Goal: Task Accomplishment & Management: Manage account settings

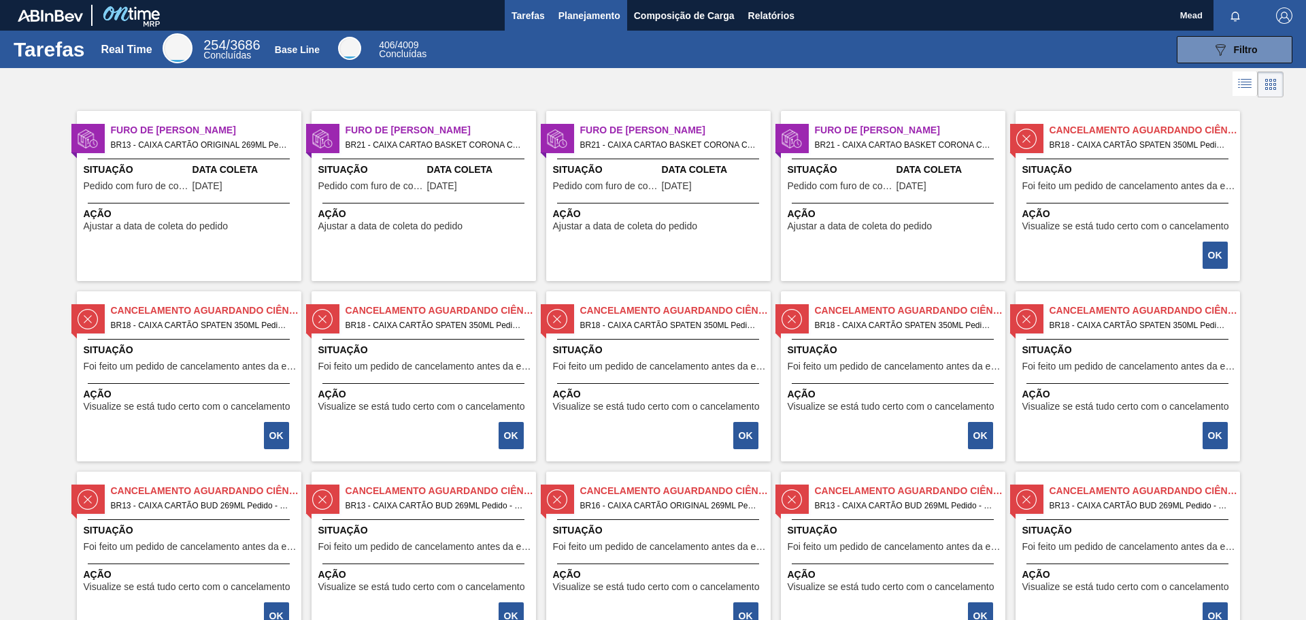
click at [591, 28] on button "Planejamento" at bounding box center [589, 15] width 75 height 31
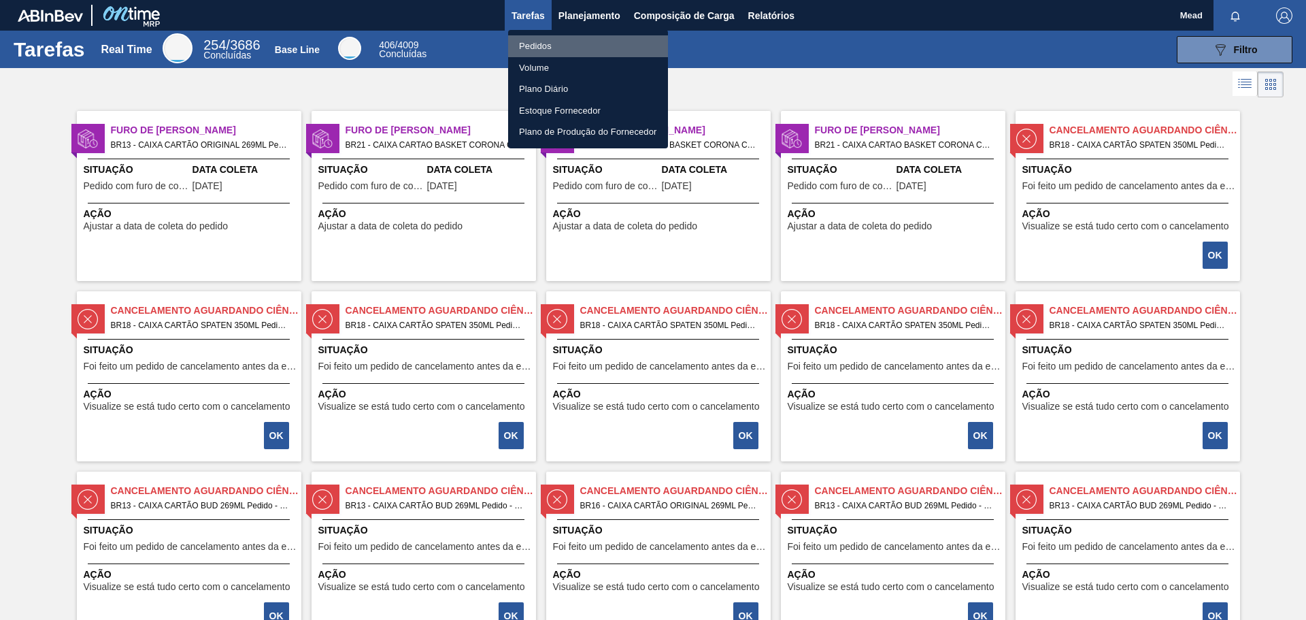
click at [536, 45] on li "Pedidos" at bounding box center [588, 46] width 160 height 22
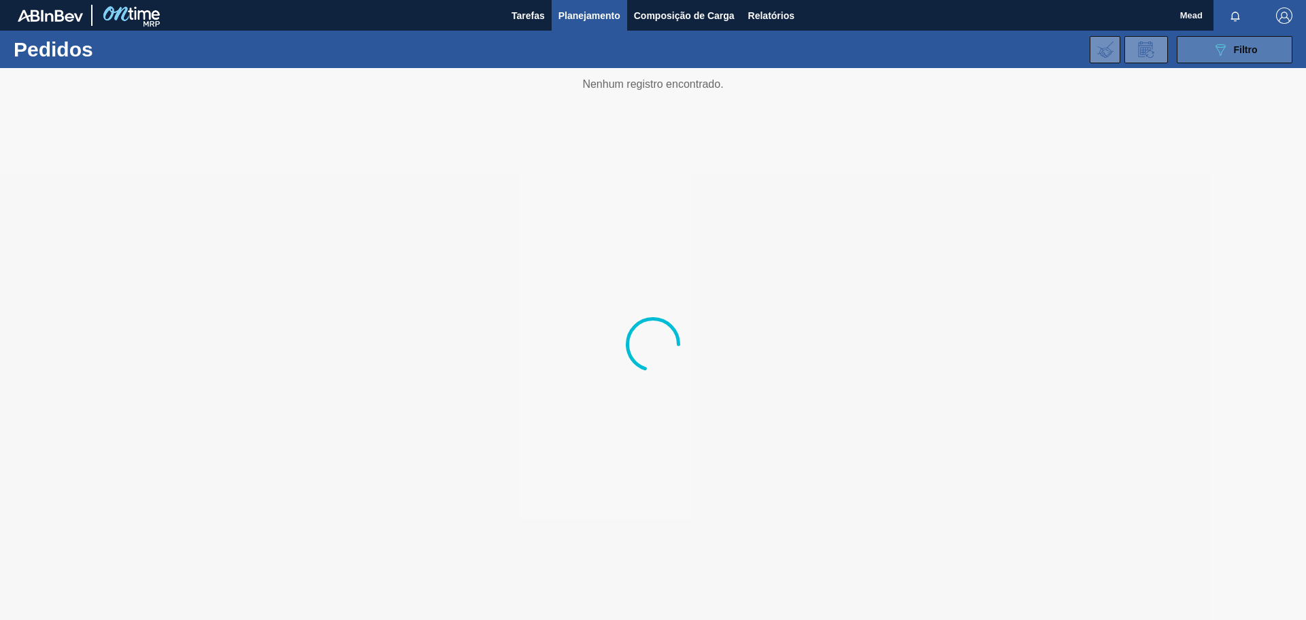
click at [1208, 56] on button "089F7B8B-B2A5-4AFE-B5C0-19BA573D28AC Filtro" at bounding box center [1235, 49] width 116 height 27
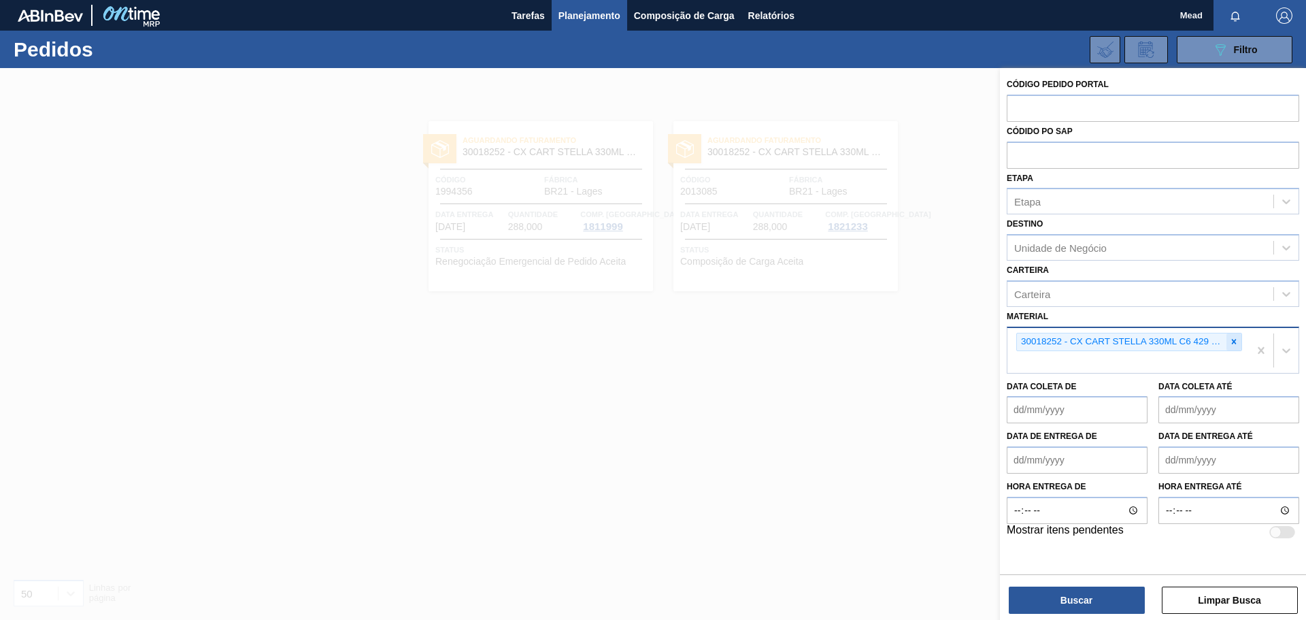
click at [1231, 342] on icon at bounding box center [1234, 342] width 10 height 10
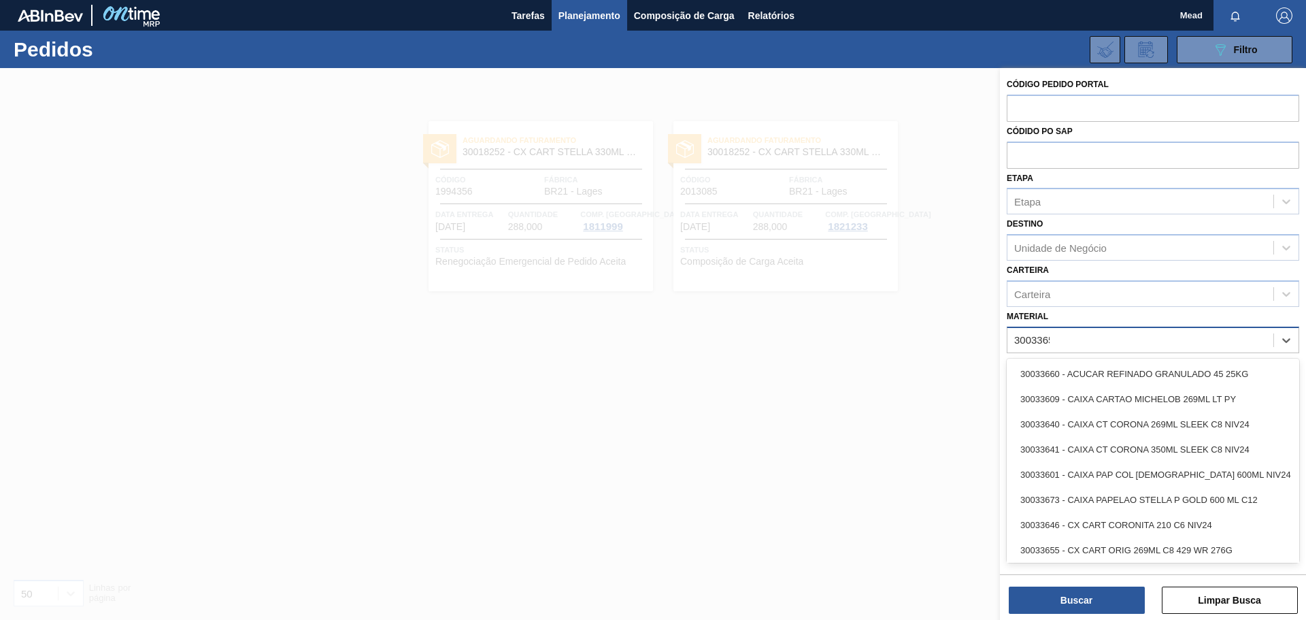
type input "30033655"
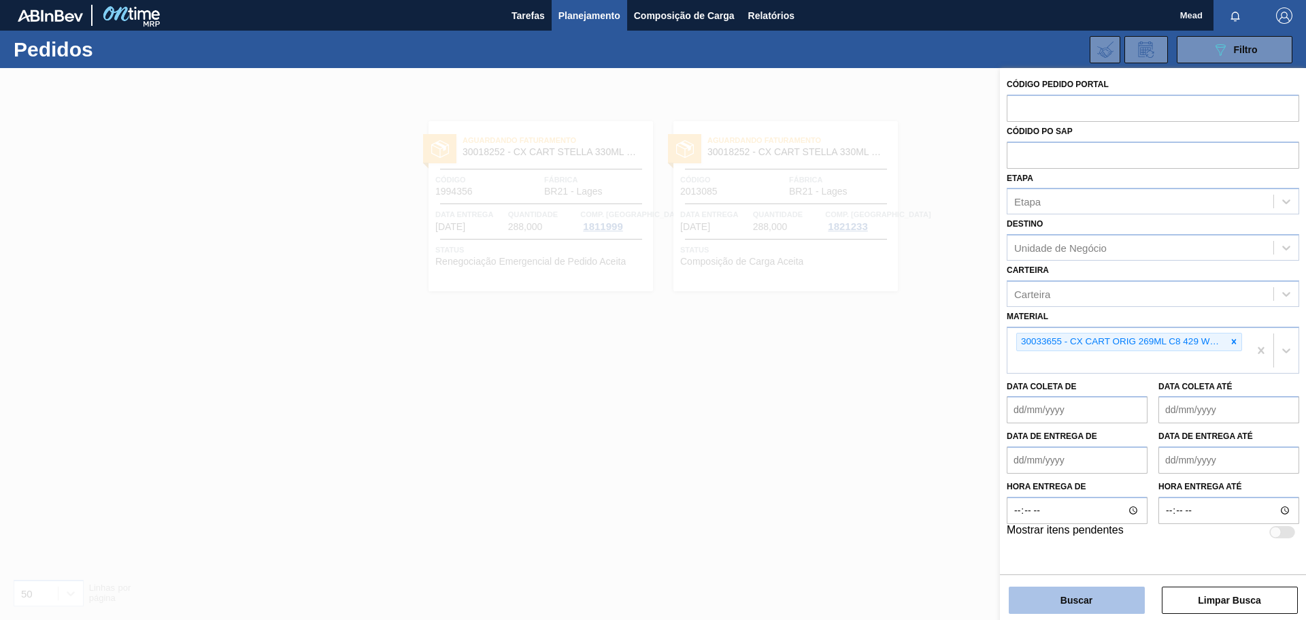
click at [1054, 599] on button "Buscar" at bounding box center [1077, 599] width 136 height 27
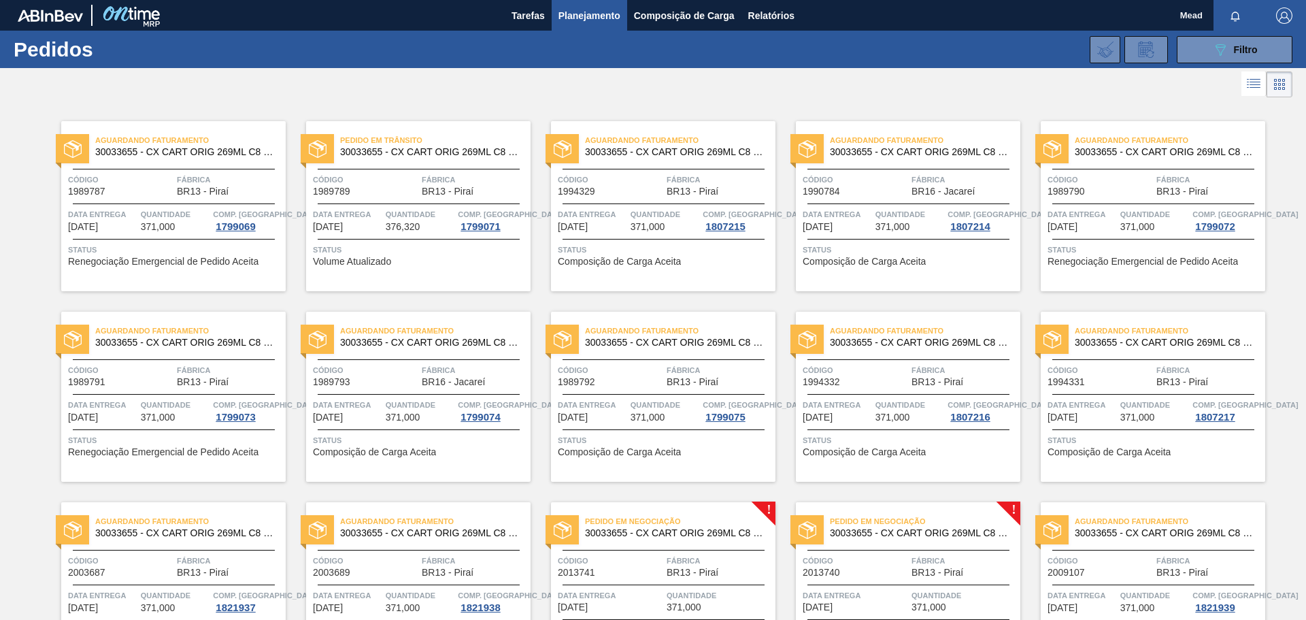
click at [673, 548] on div "Pedido em Negociação 30033655 - CX CART ORIG 269ML C8 429 WR 276G Código 201374…" at bounding box center [663, 587] width 224 height 170
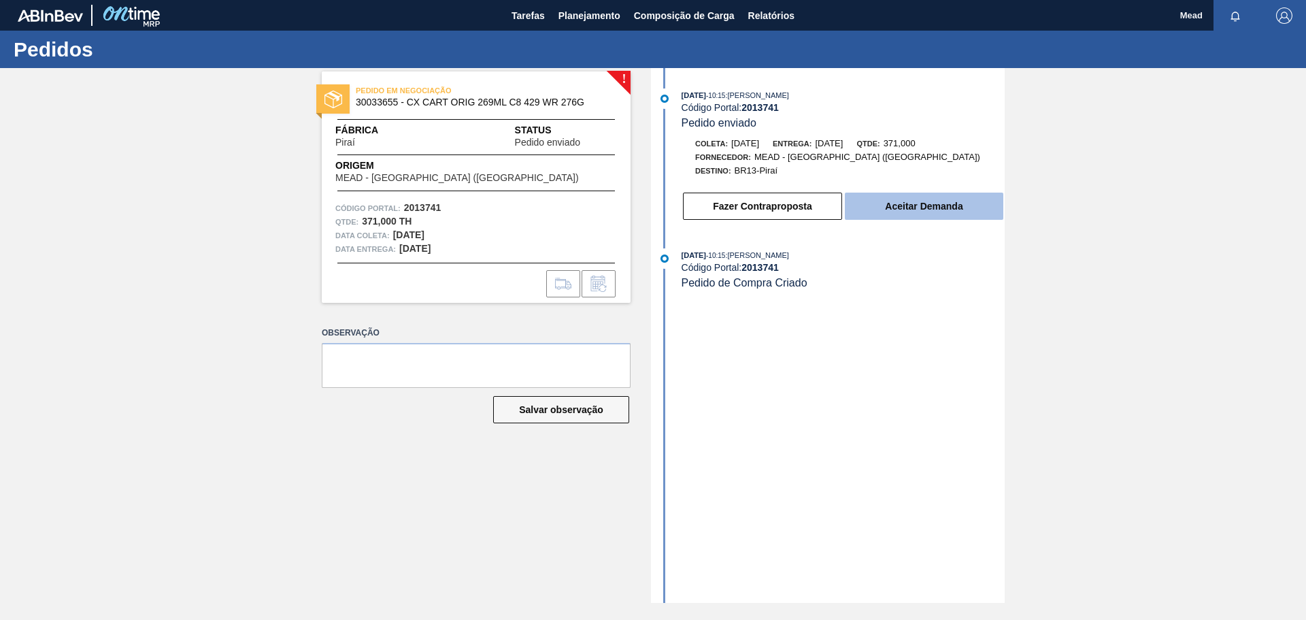
click at [888, 212] on button "Aceitar Demanda" at bounding box center [924, 205] width 158 height 27
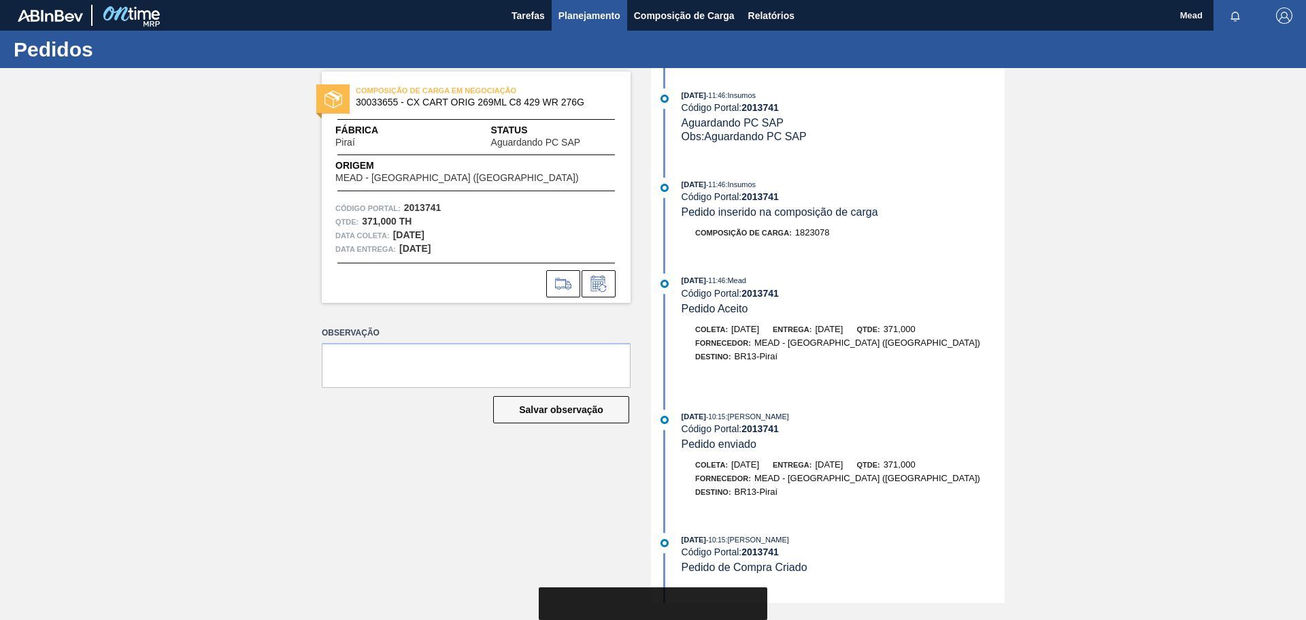
click at [593, 18] on span "Planejamento" at bounding box center [589, 15] width 62 height 16
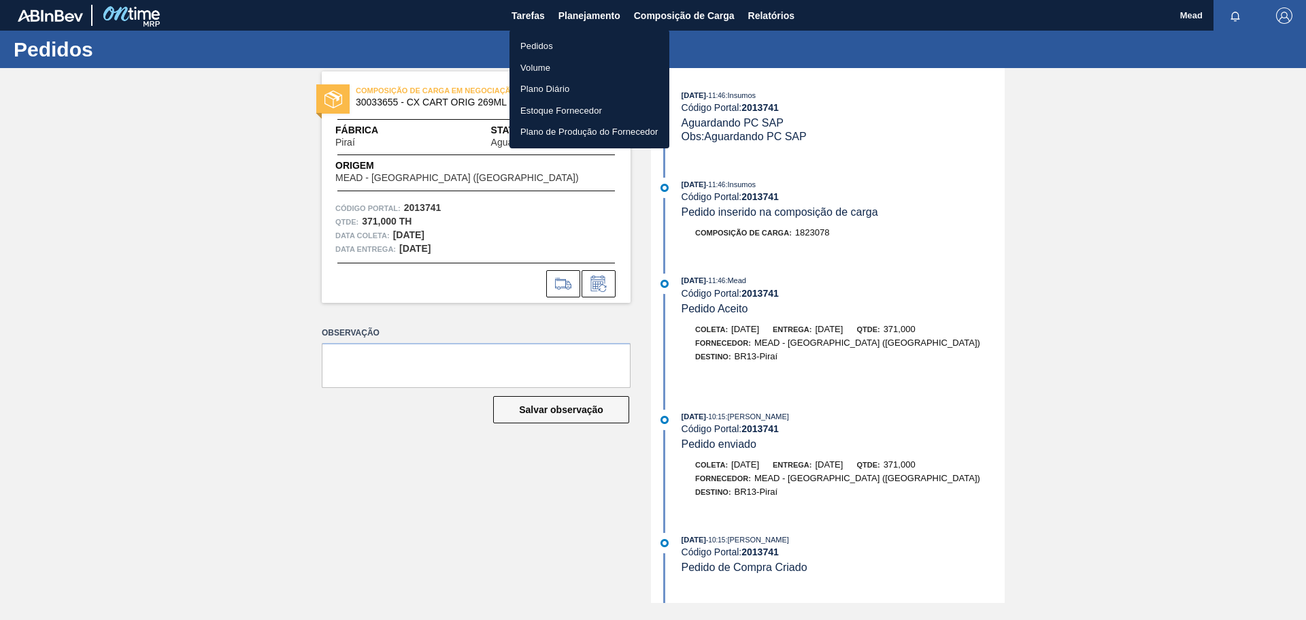
click at [526, 41] on li "Pedidos" at bounding box center [589, 46] width 160 height 22
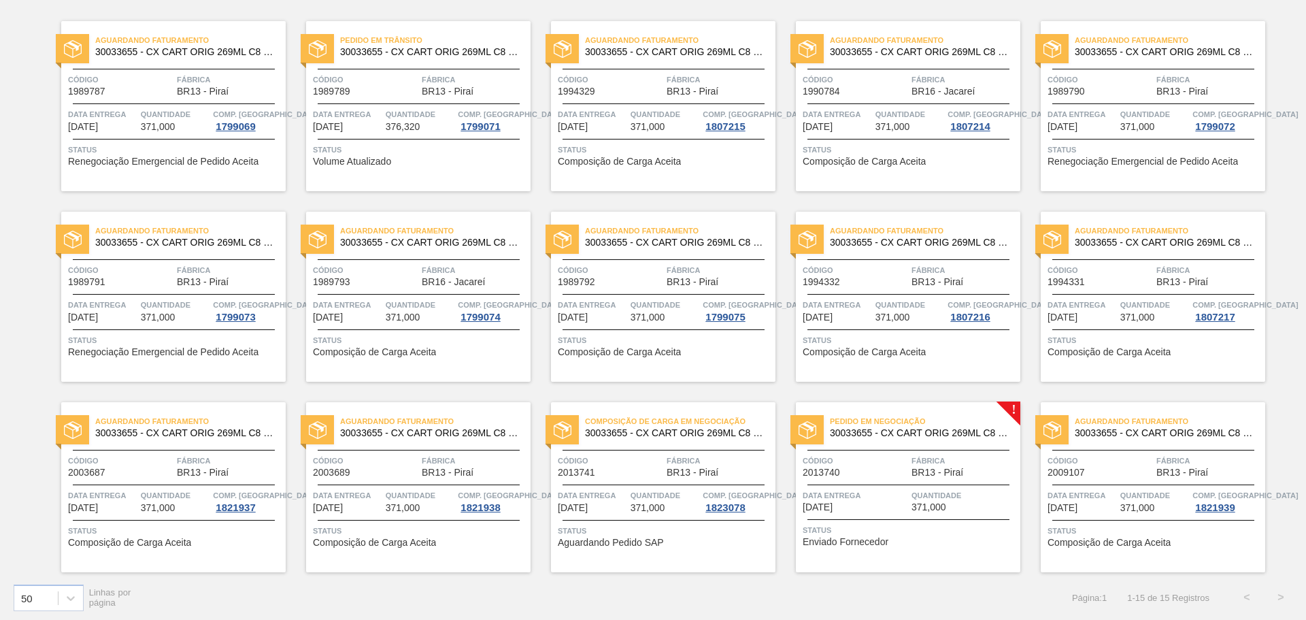
scroll to position [103, 0]
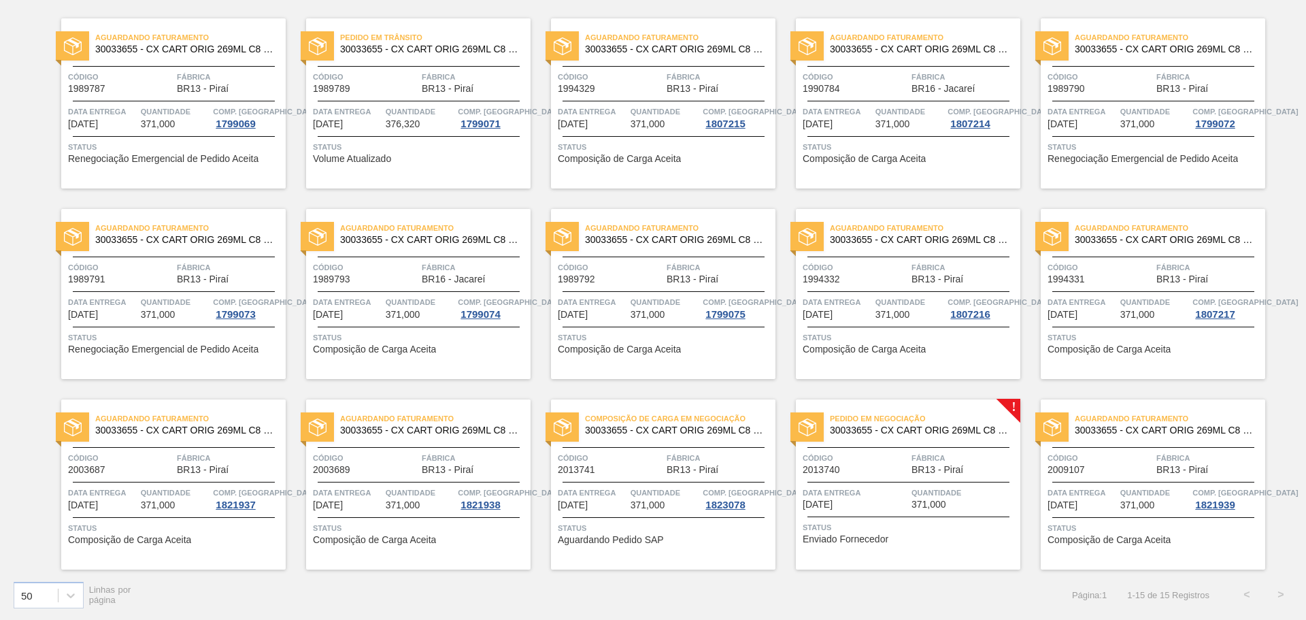
click at [926, 460] on span "Fábrica" at bounding box center [963, 458] width 105 height 14
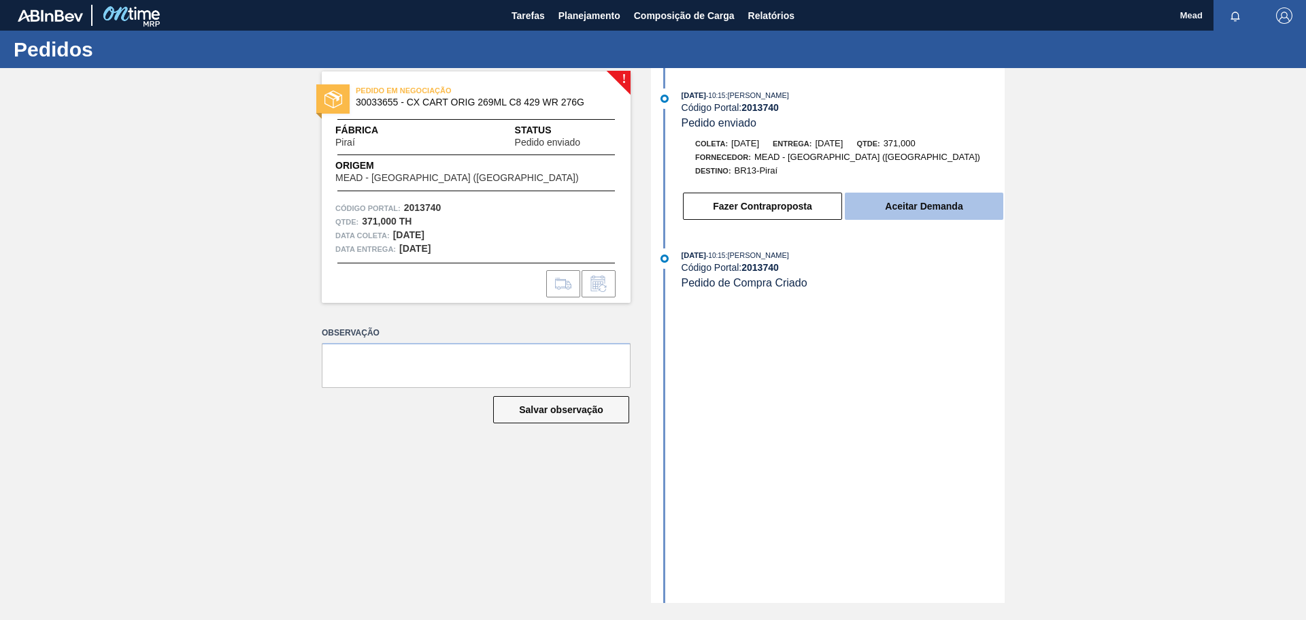
click at [878, 206] on button "Aceitar Demanda" at bounding box center [924, 205] width 158 height 27
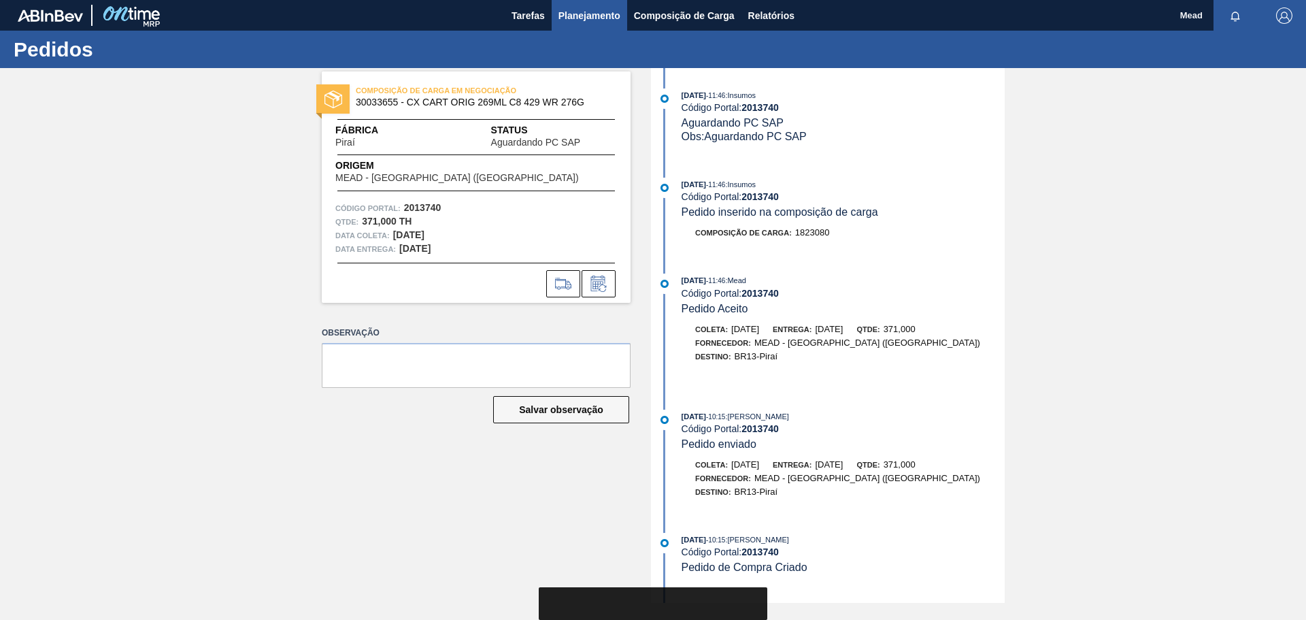
click at [577, 16] on span "Planejamento" at bounding box center [589, 15] width 62 height 16
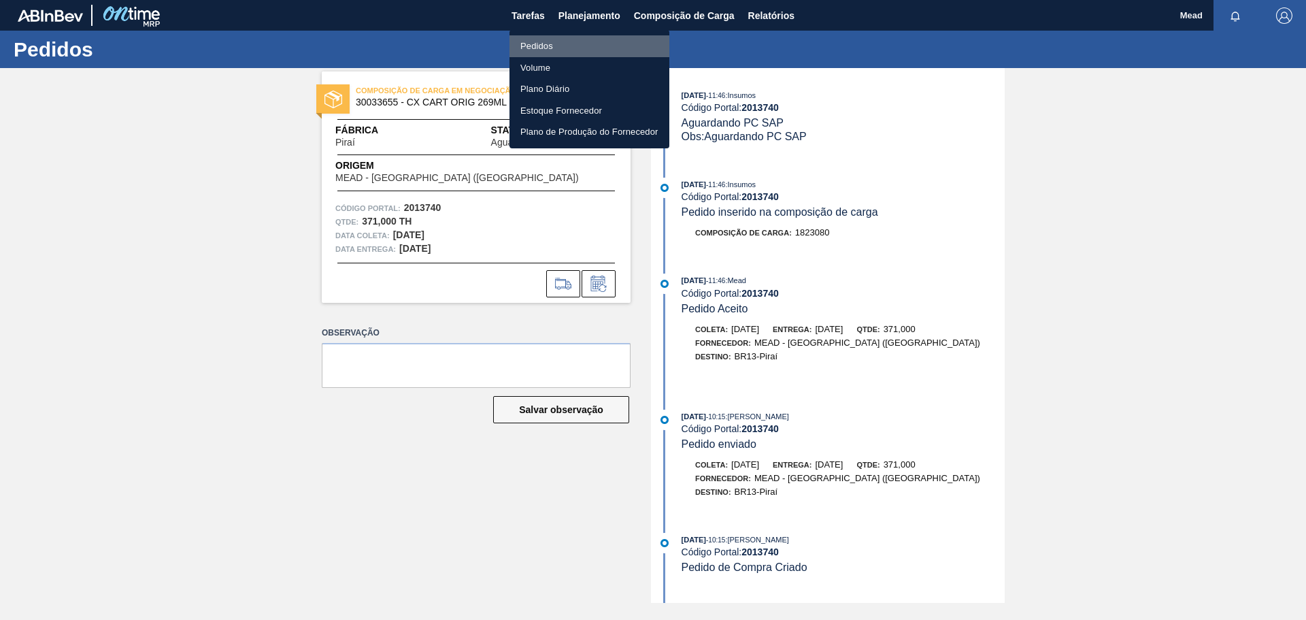
click at [533, 45] on li "Pedidos" at bounding box center [589, 46] width 160 height 22
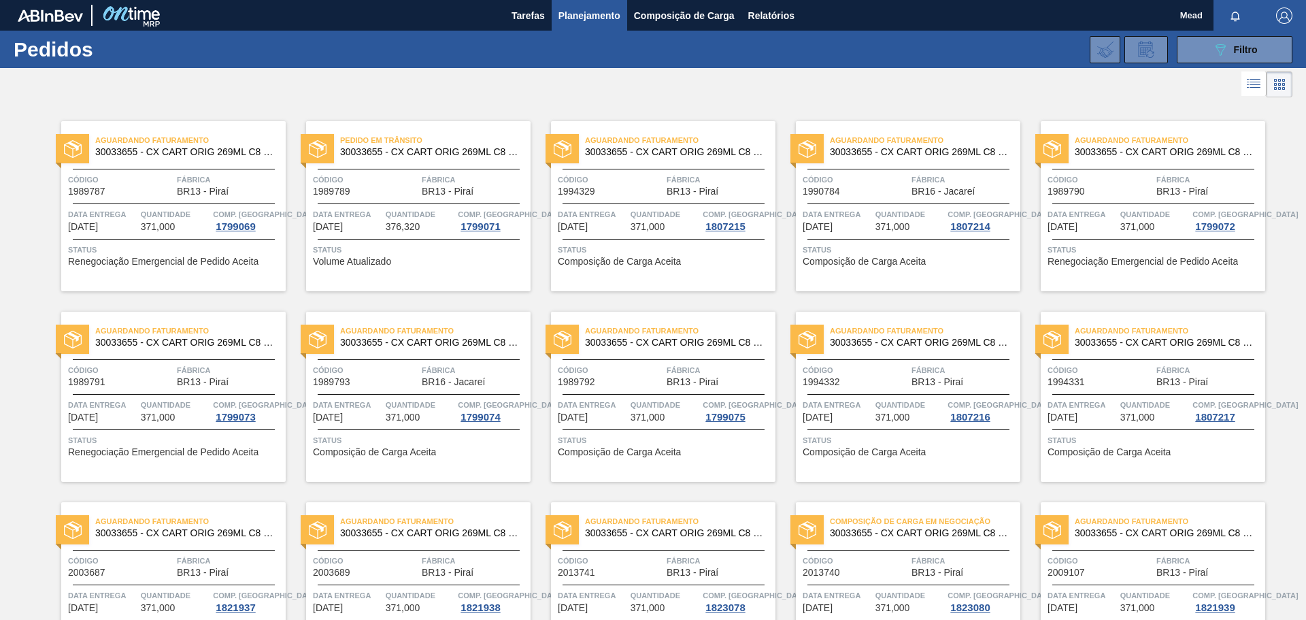
click at [207, 228] on div "Quantidade 371,000" at bounding box center [175, 219] width 69 height 24
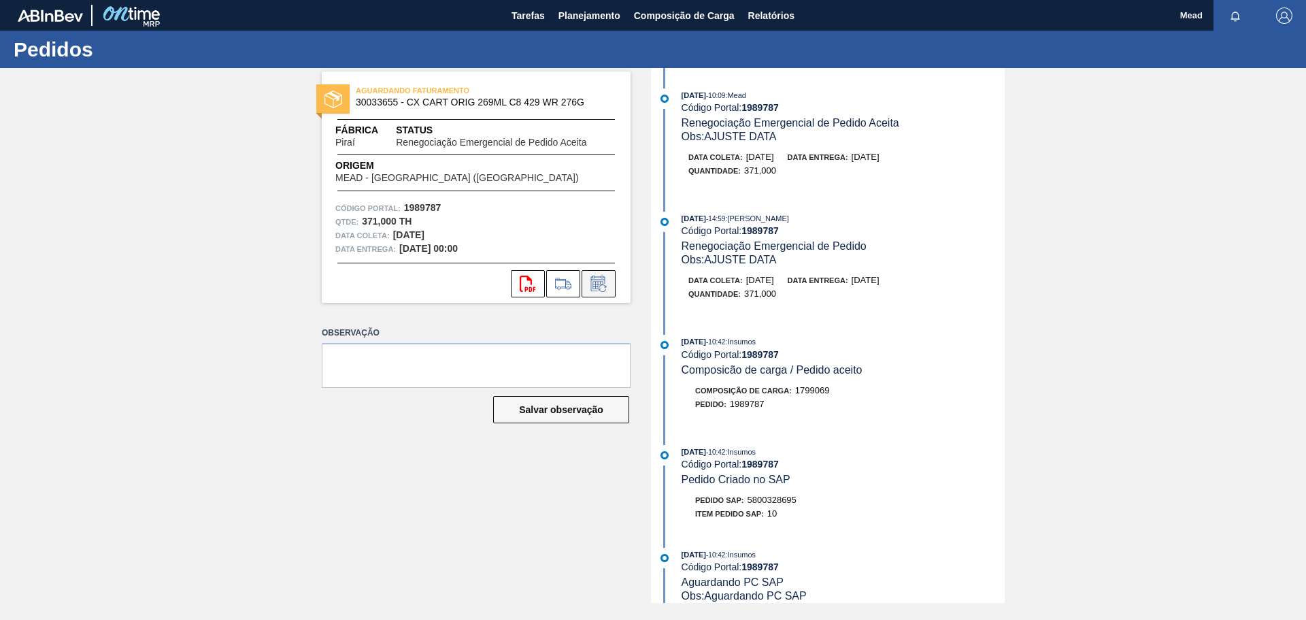
click at [606, 286] on icon at bounding box center [602, 287] width 7 height 7
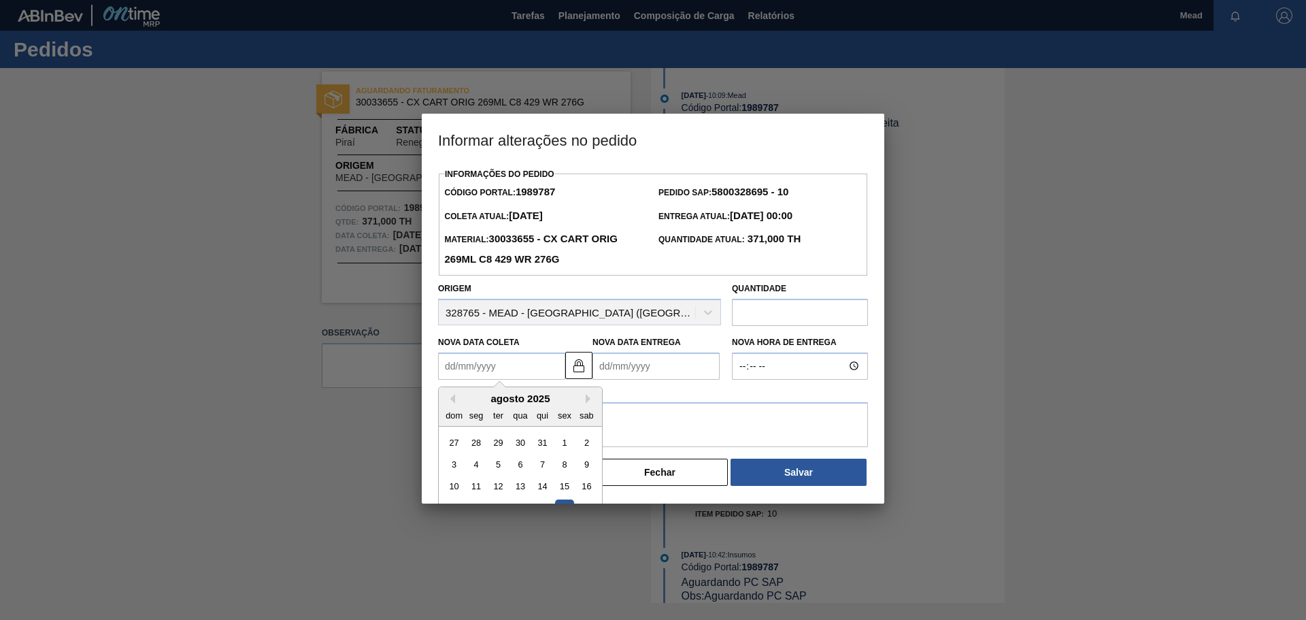
click at [520, 356] on Coleta1989787 "Nova Data Coleta" at bounding box center [501, 365] width 127 height 27
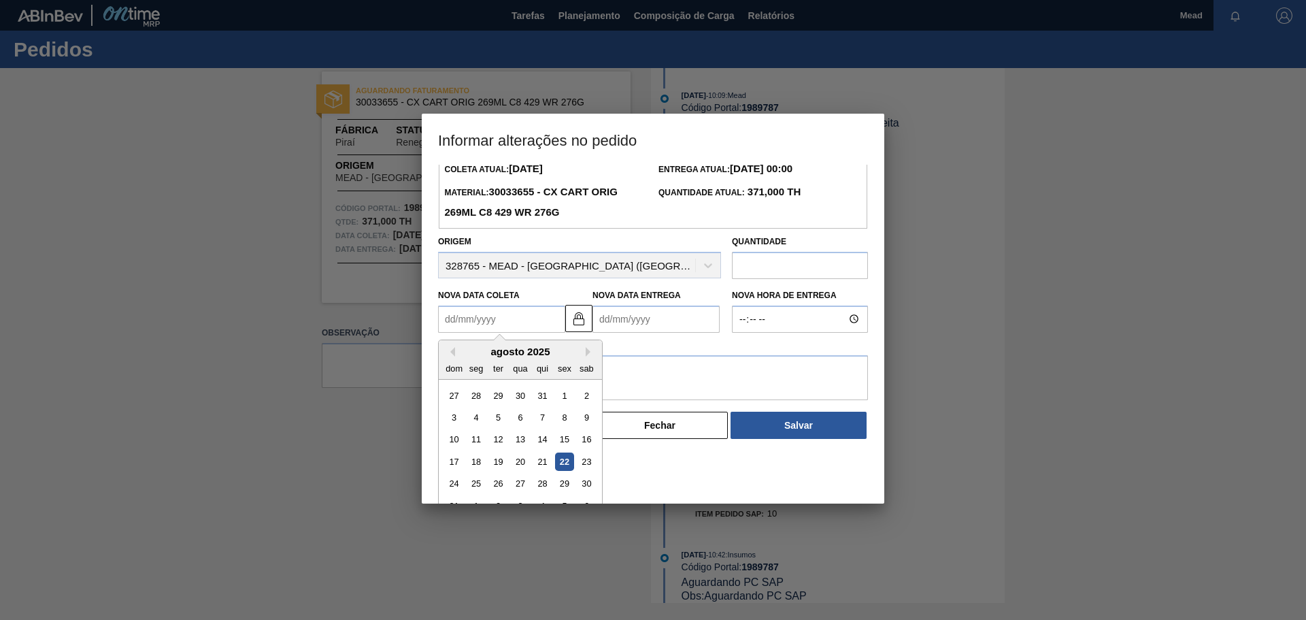
scroll to position [68, 0]
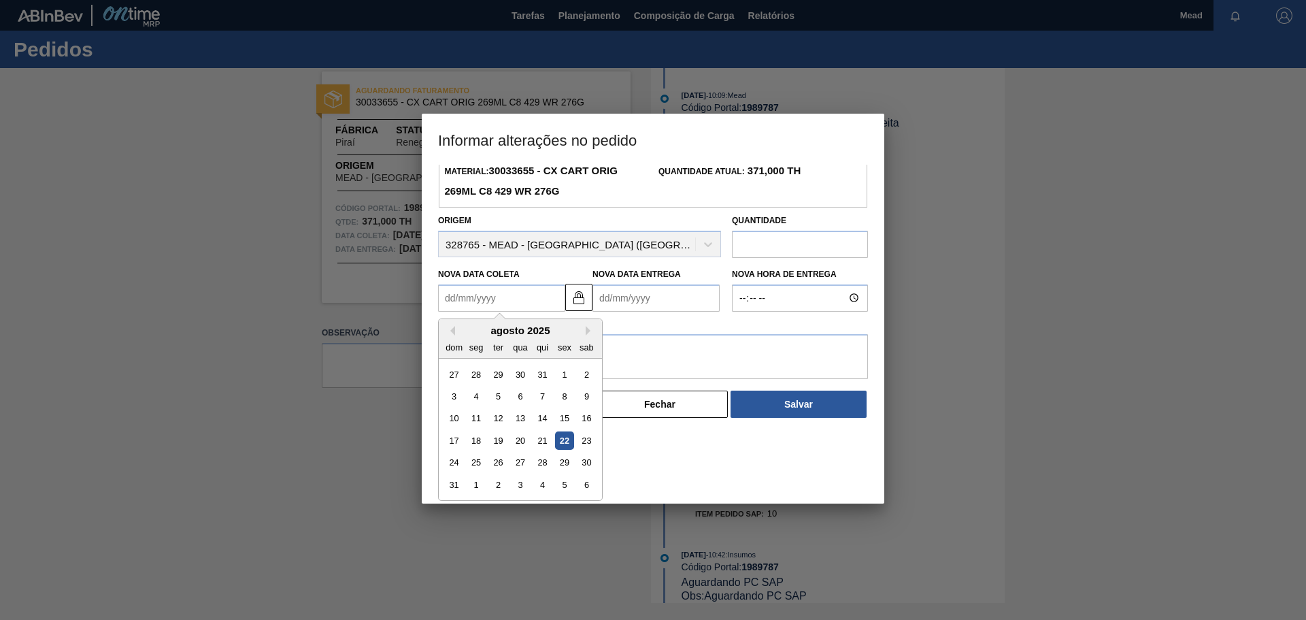
click at [562, 443] on div "22" at bounding box center [564, 440] width 18 height 18
type Coleta1989787 "[DATE]"
type Entrega1989787 "[DATE]"
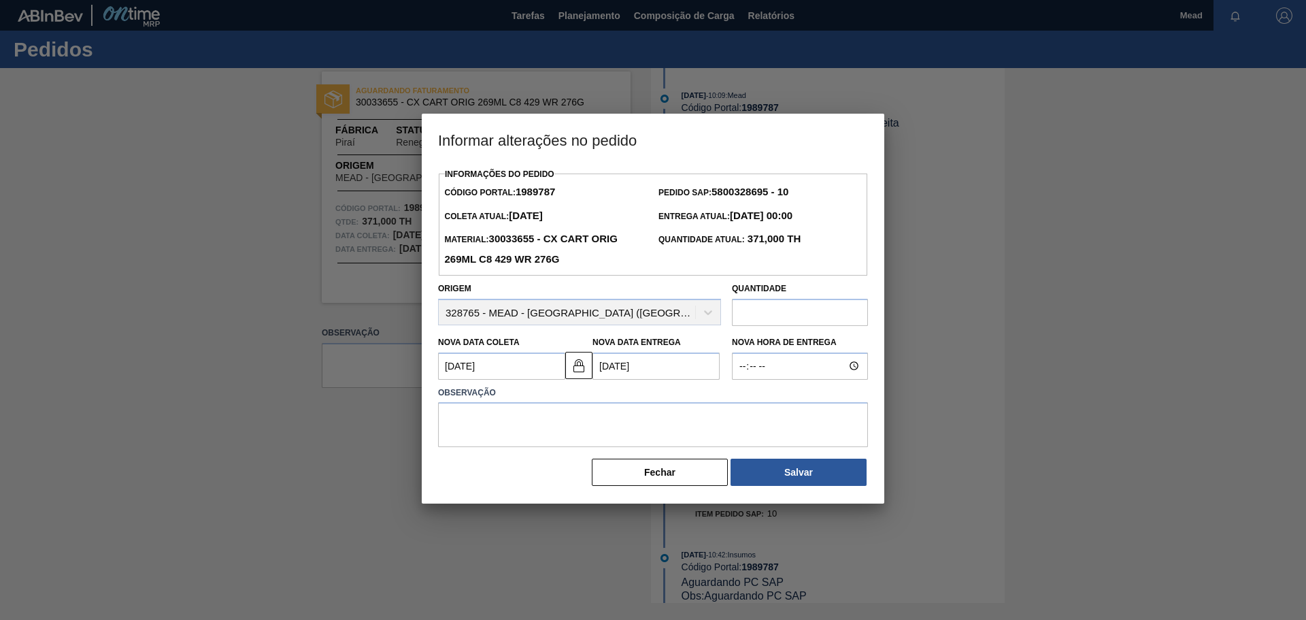
scroll to position [0, 0]
click at [563, 429] on textarea at bounding box center [653, 424] width 430 height 45
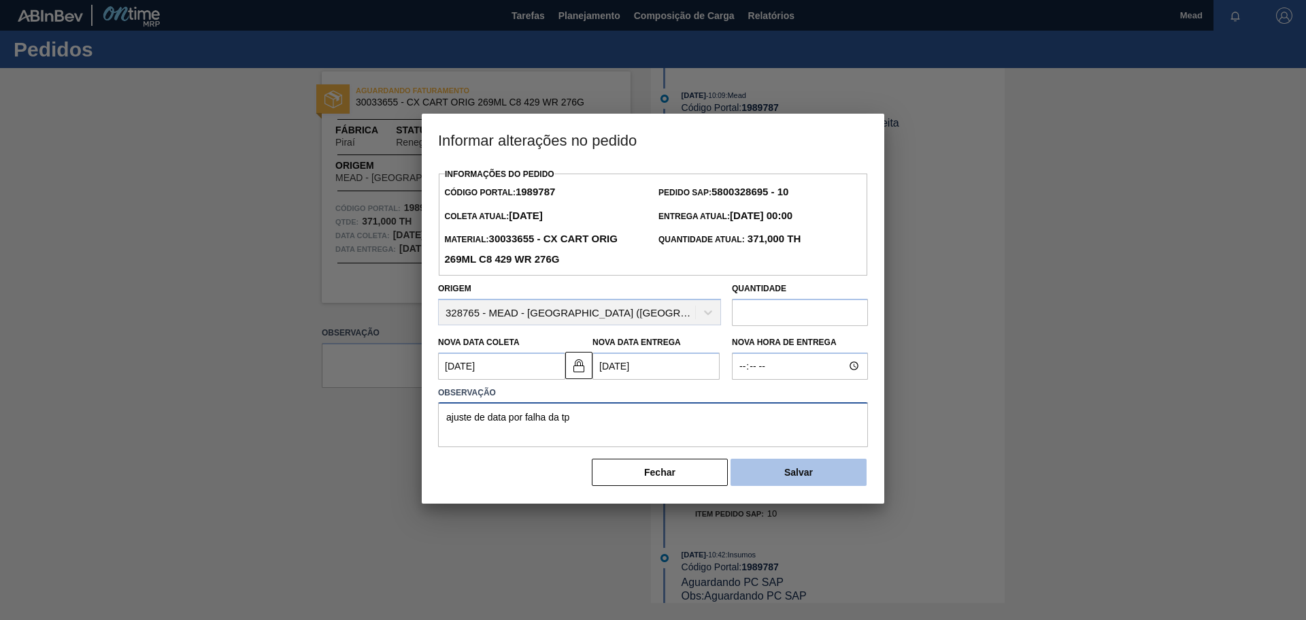
type textarea "ajuste de data por falha da tp"
click at [786, 474] on button "Salvar" at bounding box center [798, 471] width 136 height 27
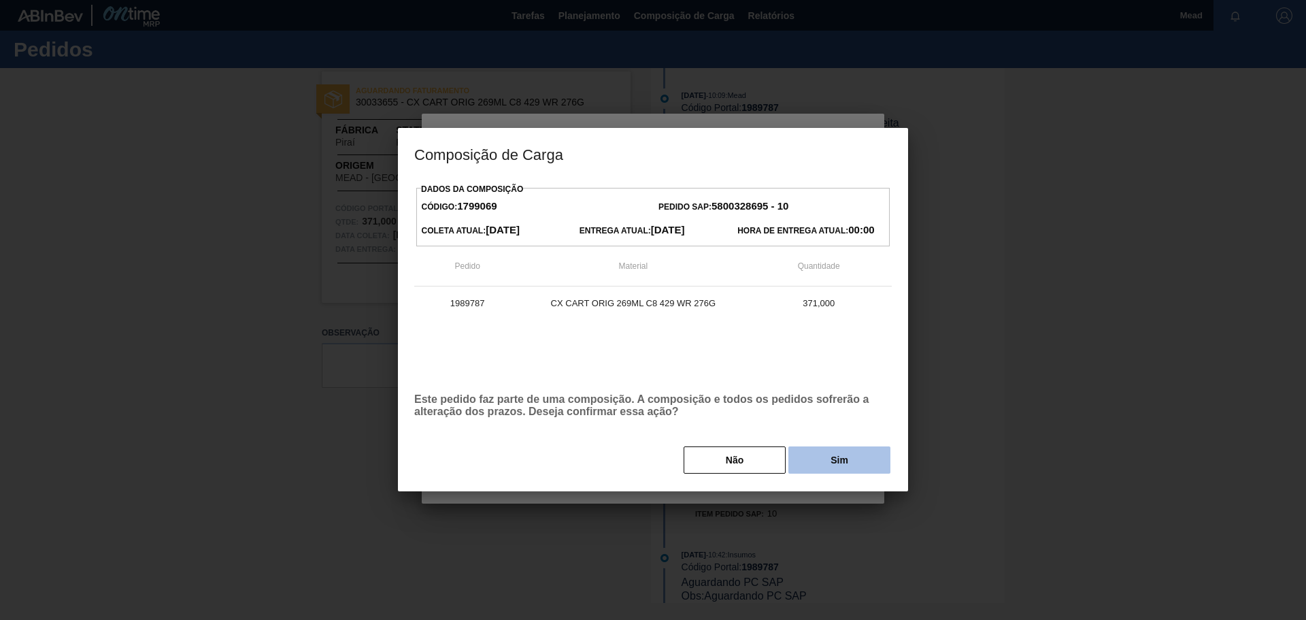
click at [829, 462] on button "Sim" at bounding box center [839, 459] width 102 height 27
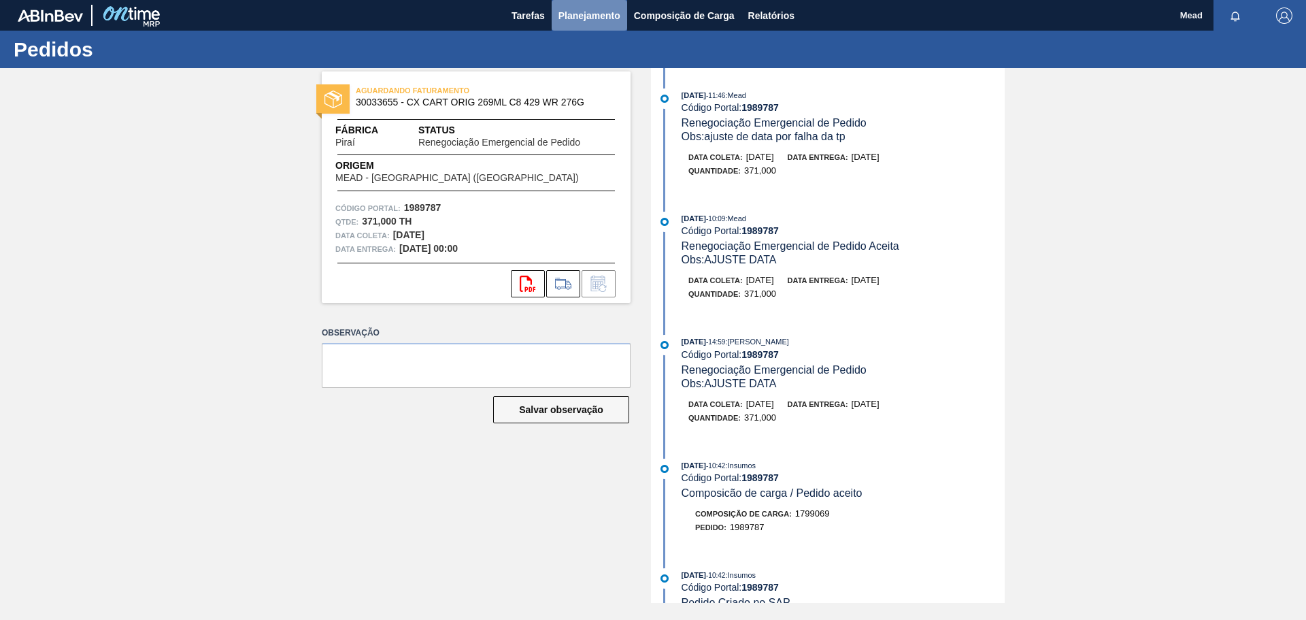
click at [600, 11] on span "Planejamento" at bounding box center [589, 15] width 62 height 16
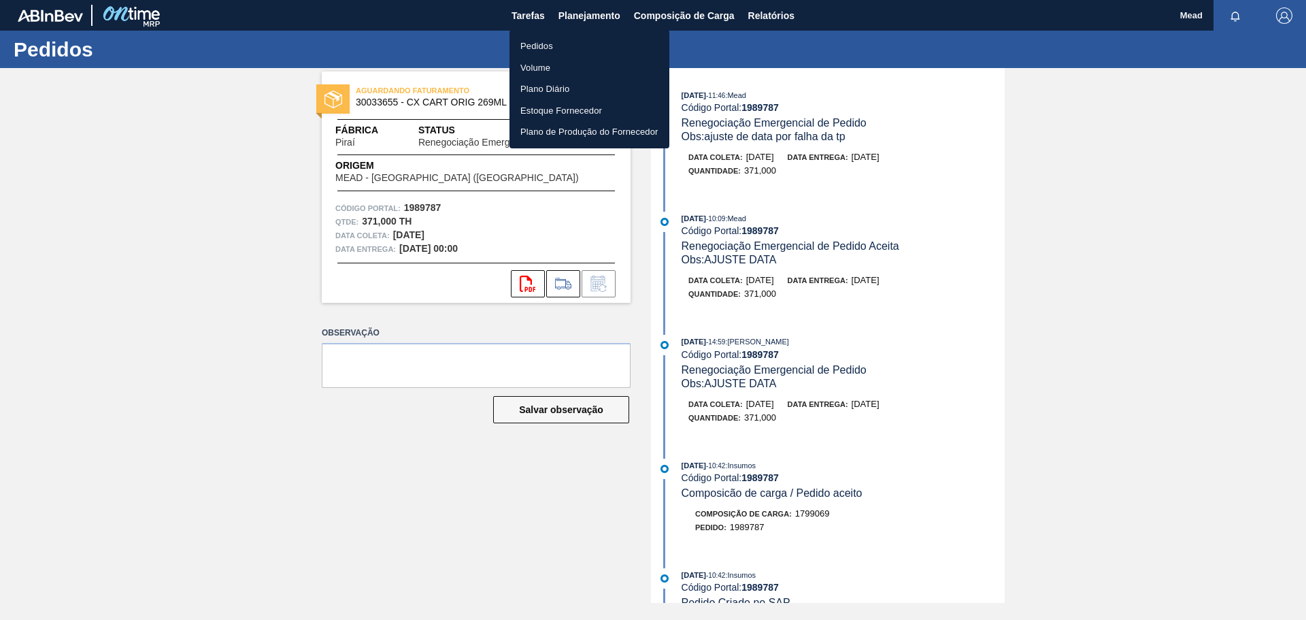
click at [547, 46] on li "Pedidos" at bounding box center [589, 46] width 160 height 22
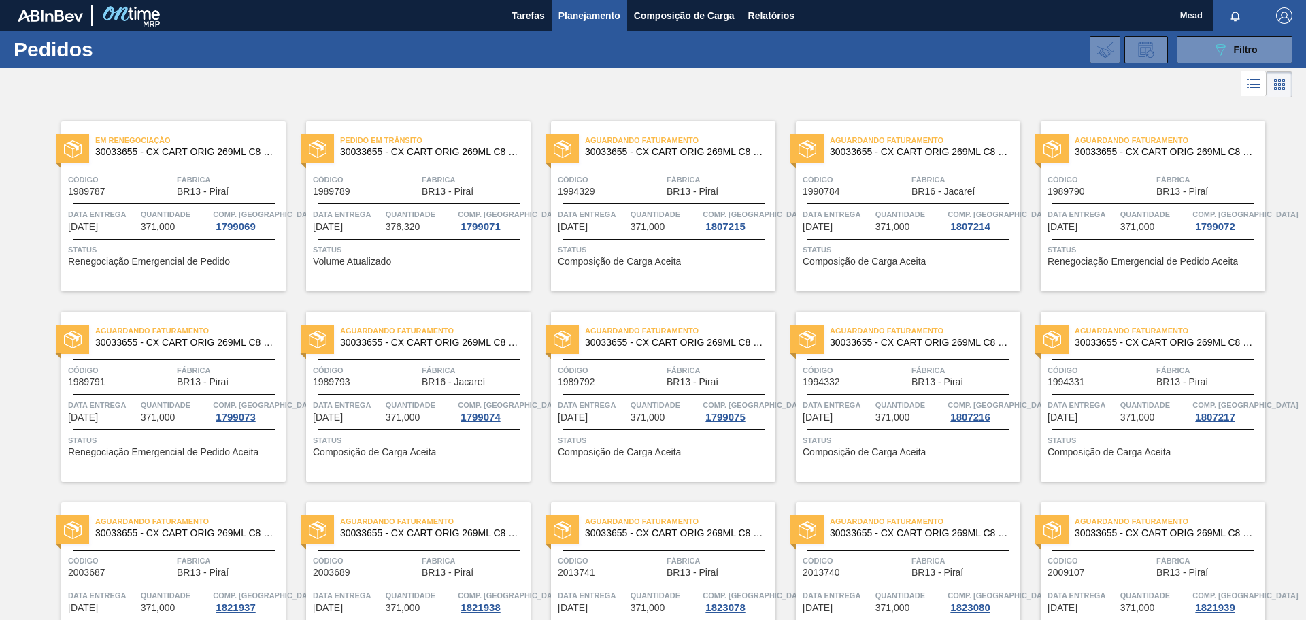
click at [627, 215] on div "Data entrega [DATE] Quantidade 371,000 Comp. Carga 1807215" at bounding box center [663, 219] width 224 height 24
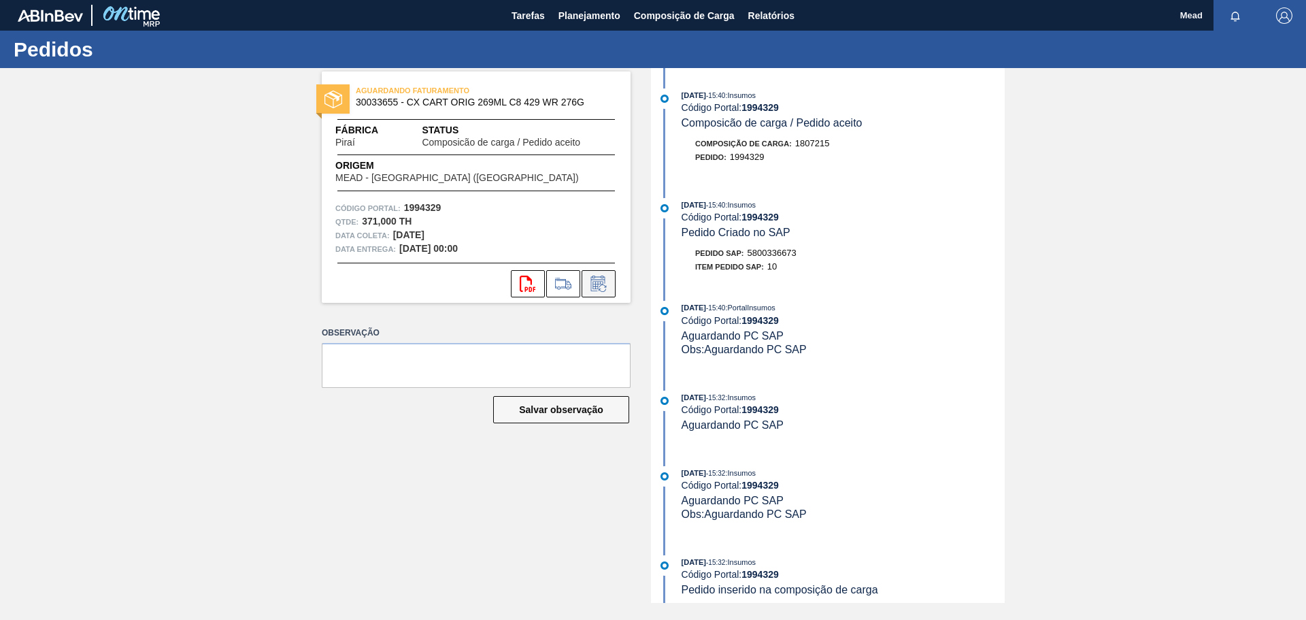
click at [590, 285] on icon at bounding box center [599, 283] width 22 height 16
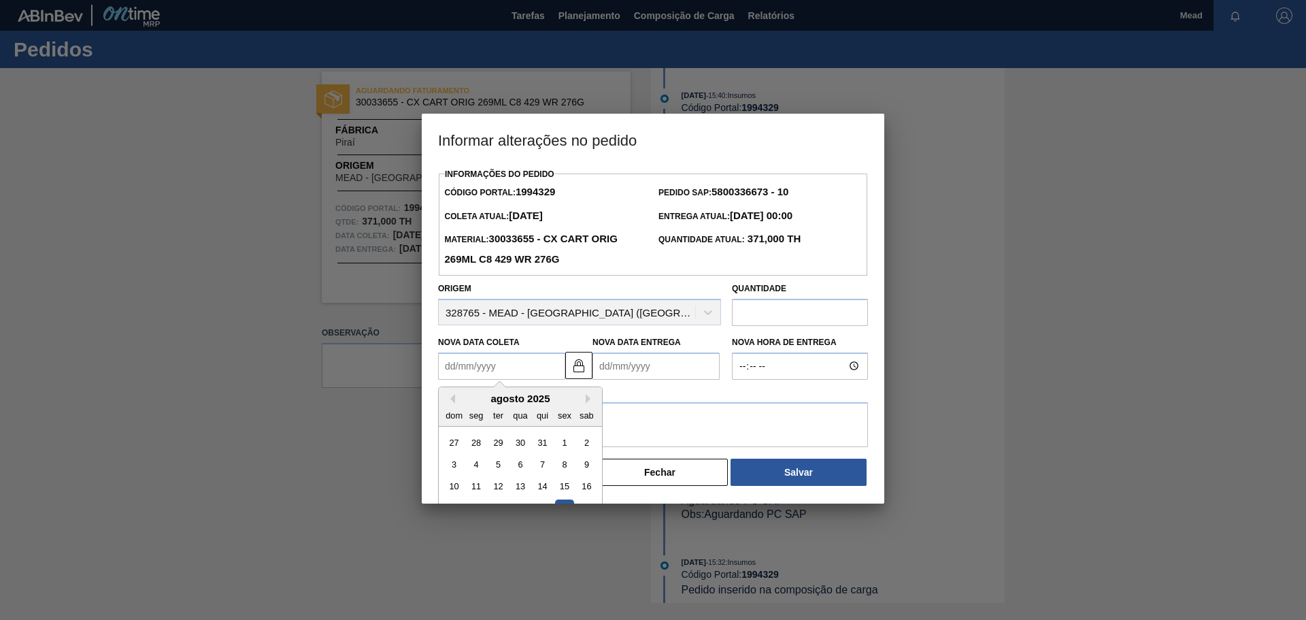
click at [514, 374] on Coleta1994329 "Nova Data Coleta" at bounding box center [501, 365] width 127 height 27
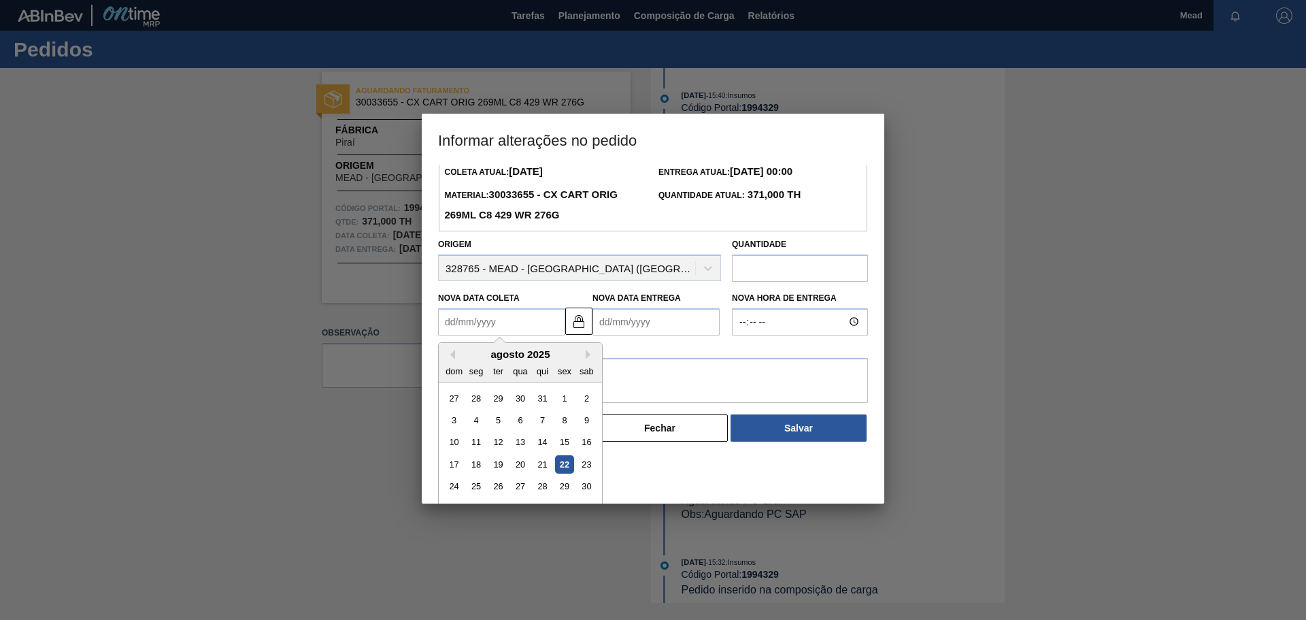
scroll to position [68, 0]
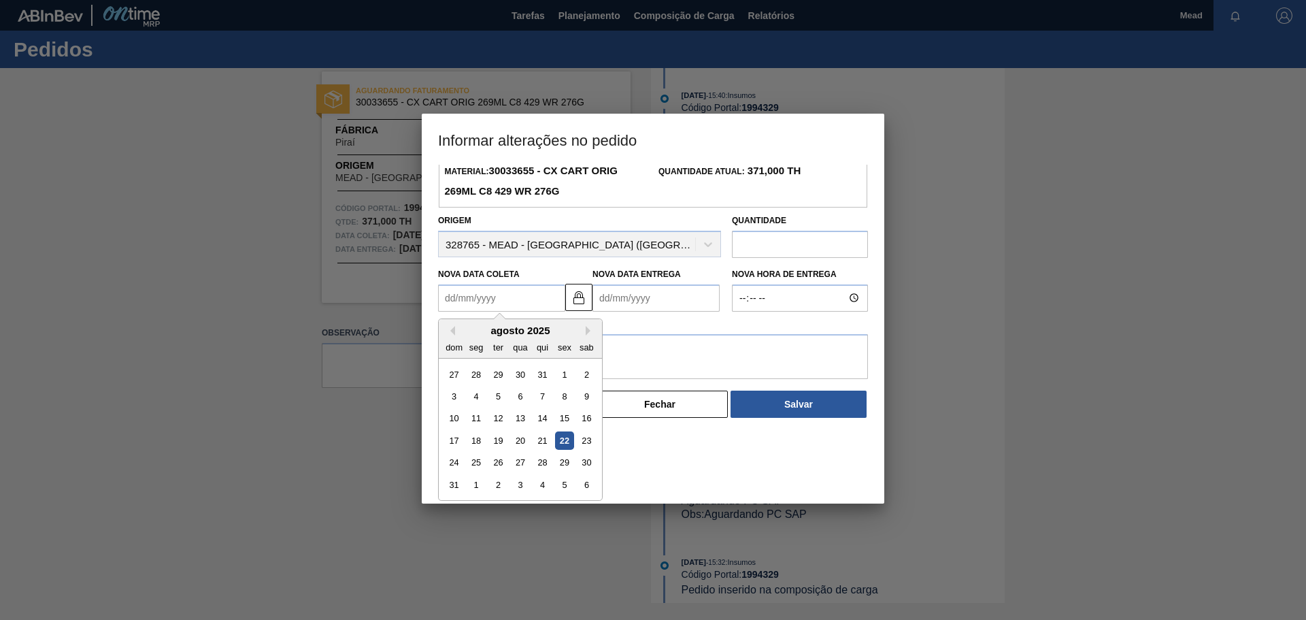
click at [562, 447] on div "22" at bounding box center [564, 440] width 18 height 18
type Coleta1994329 "[DATE]"
type Entrega1994329 "[DATE]"
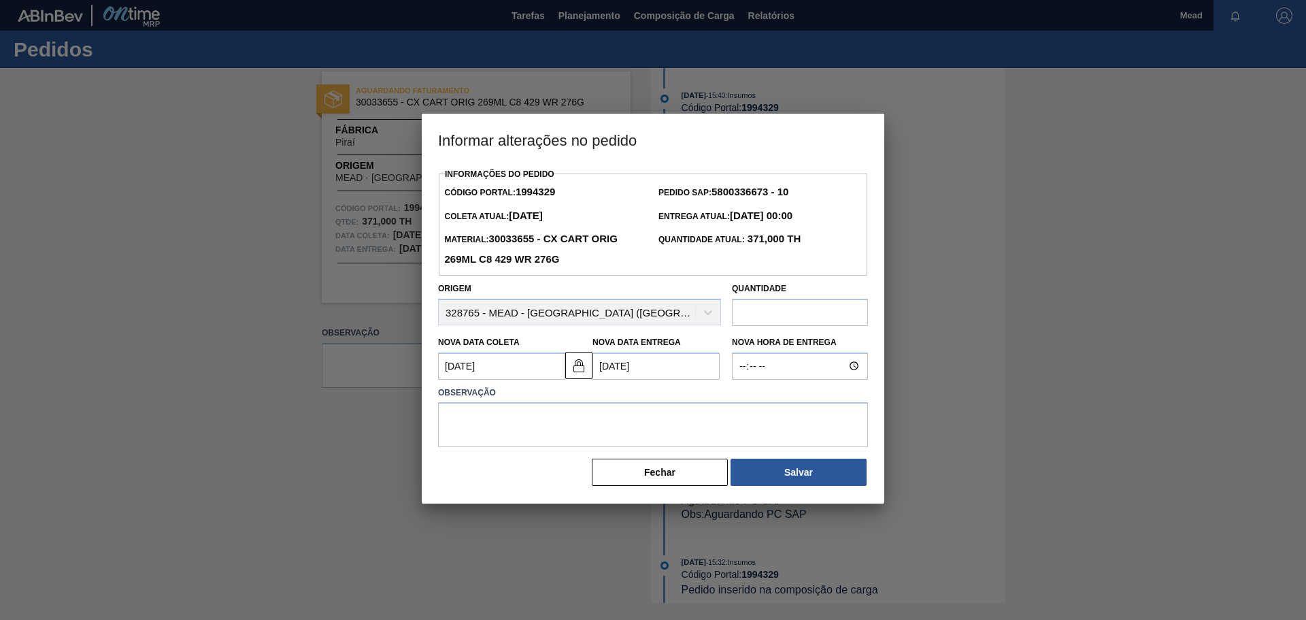
scroll to position [0, 0]
click at [561, 416] on textarea at bounding box center [653, 424] width 430 height 45
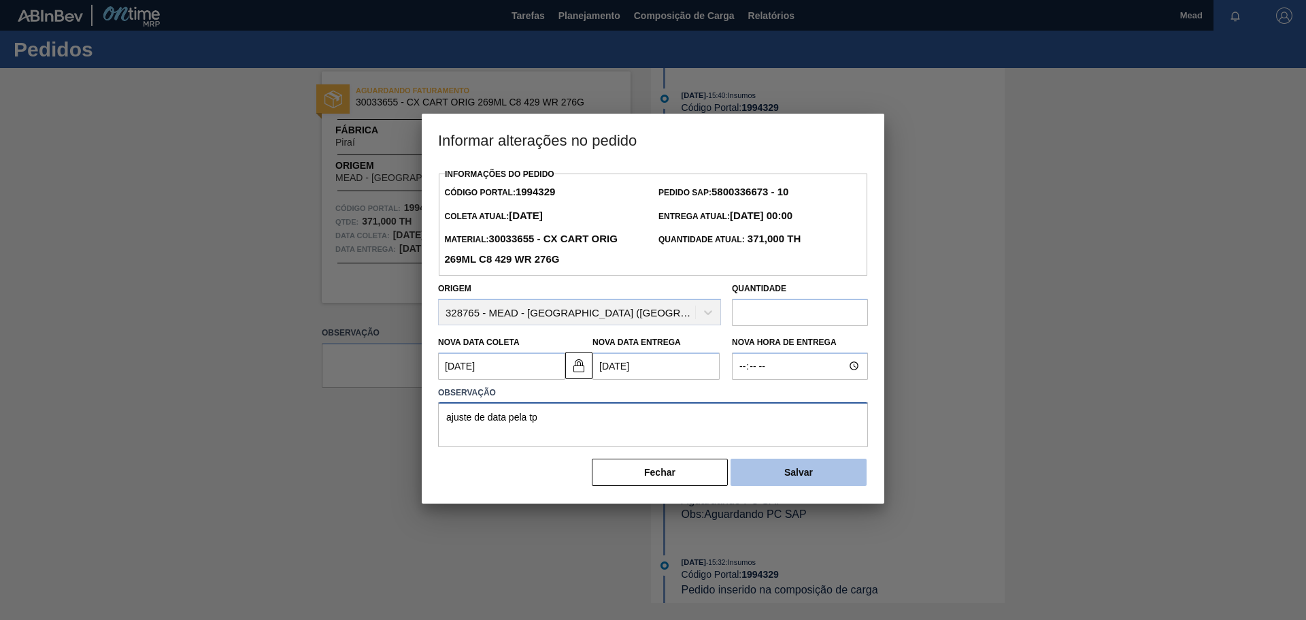
type textarea "ajuste de data pela tp"
click at [749, 468] on button "Salvar" at bounding box center [798, 471] width 136 height 27
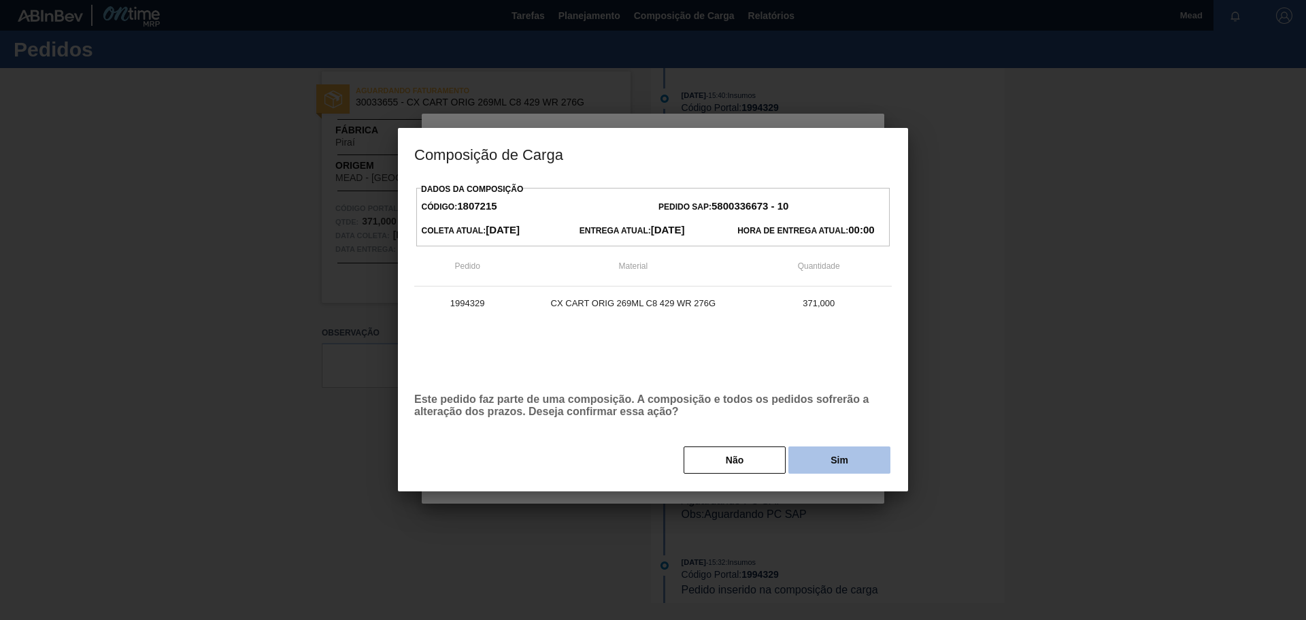
click at [837, 457] on button "Sim" at bounding box center [839, 459] width 102 height 27
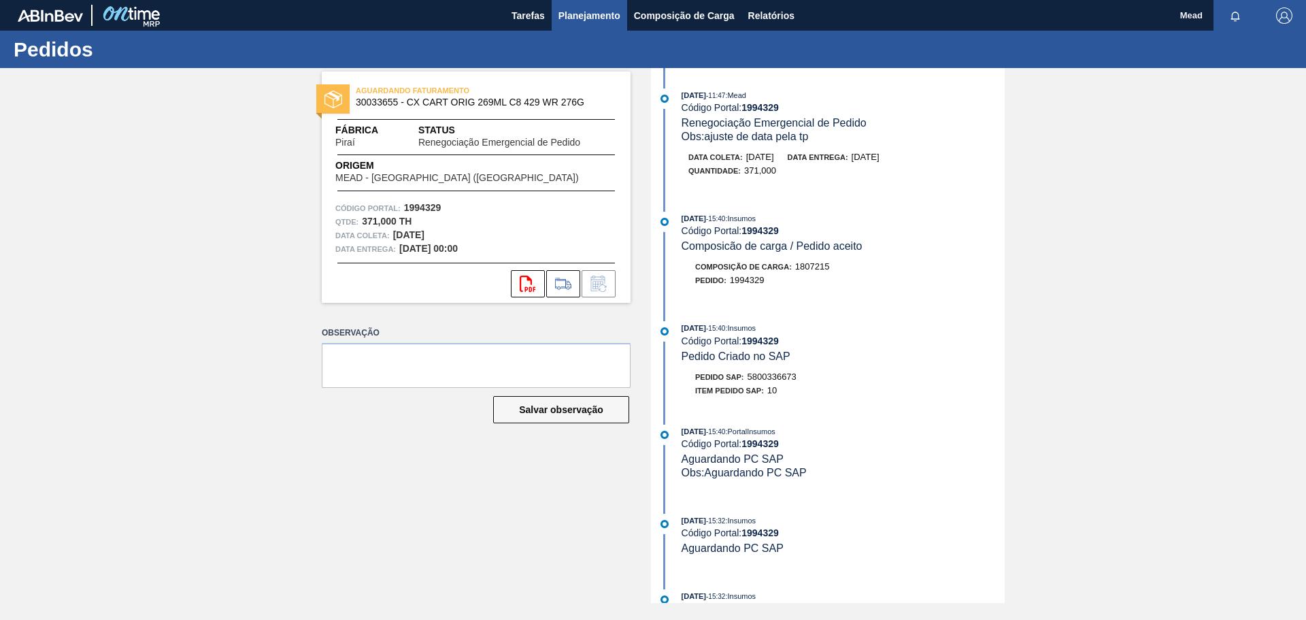
click at [569, 13] on span "Planejamento" at bounding box center [589, 15] width 62 height 16
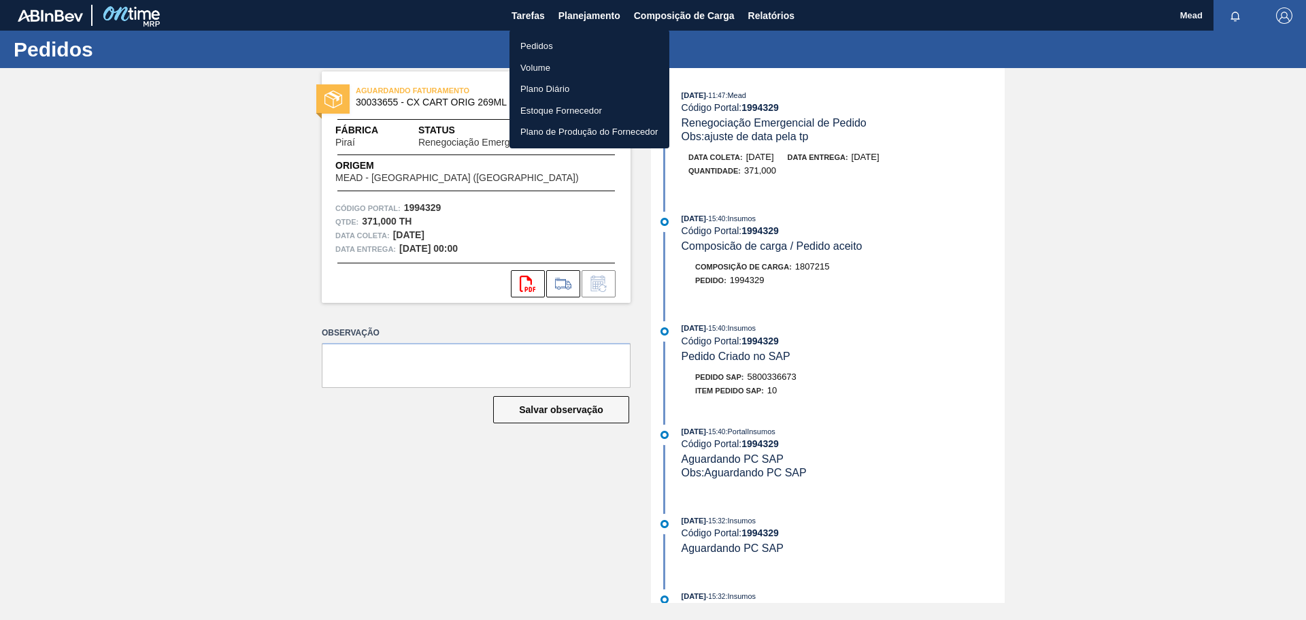
click at [539, 44] on li "Pedidos" at bounding box center [589, 46] width 160 height 22
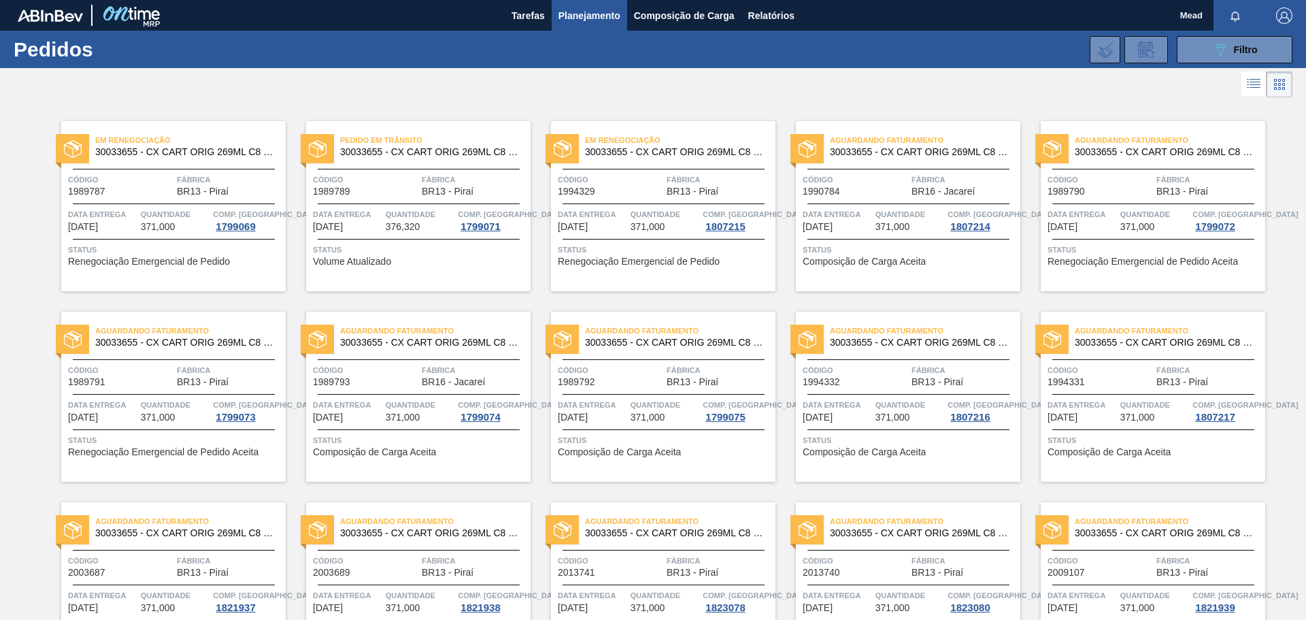
click at [867, 241] on div "Aguardando Faturamento 30033655 - CX CART ORIG 269ML C8 429 WR 276G Código 1990…" at bounding box center [908, 206] width 224 height 170
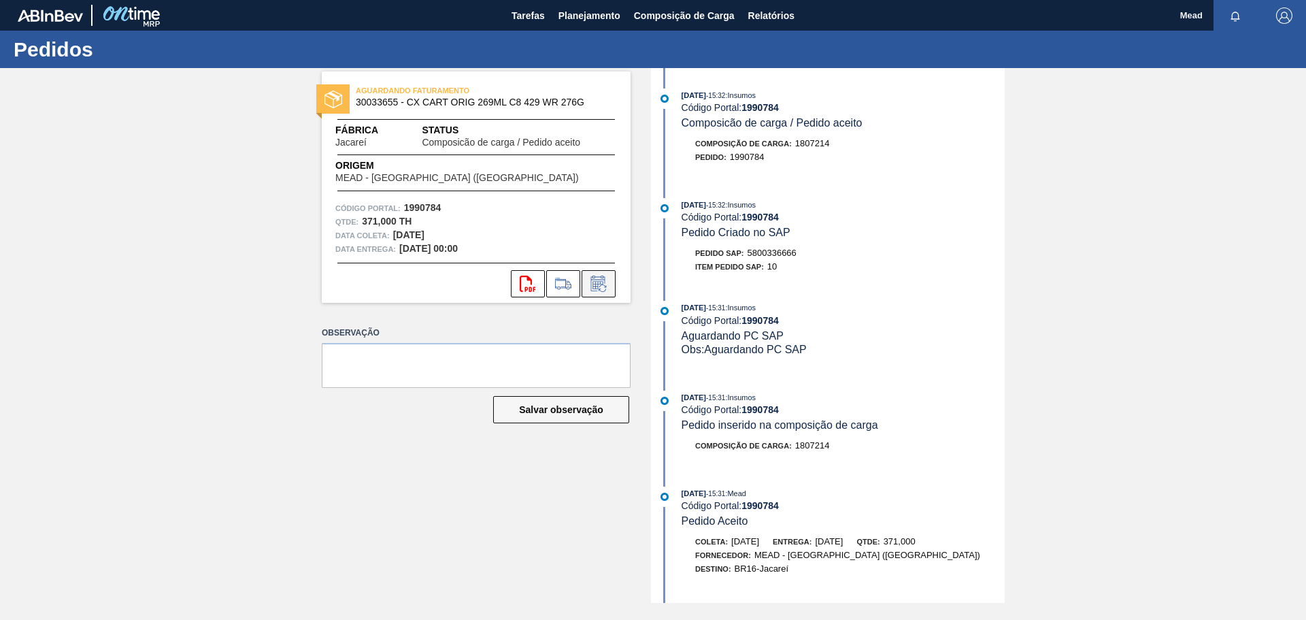
click at [595, 282] on icon at bounding box center [599, 283] width 22 height 16
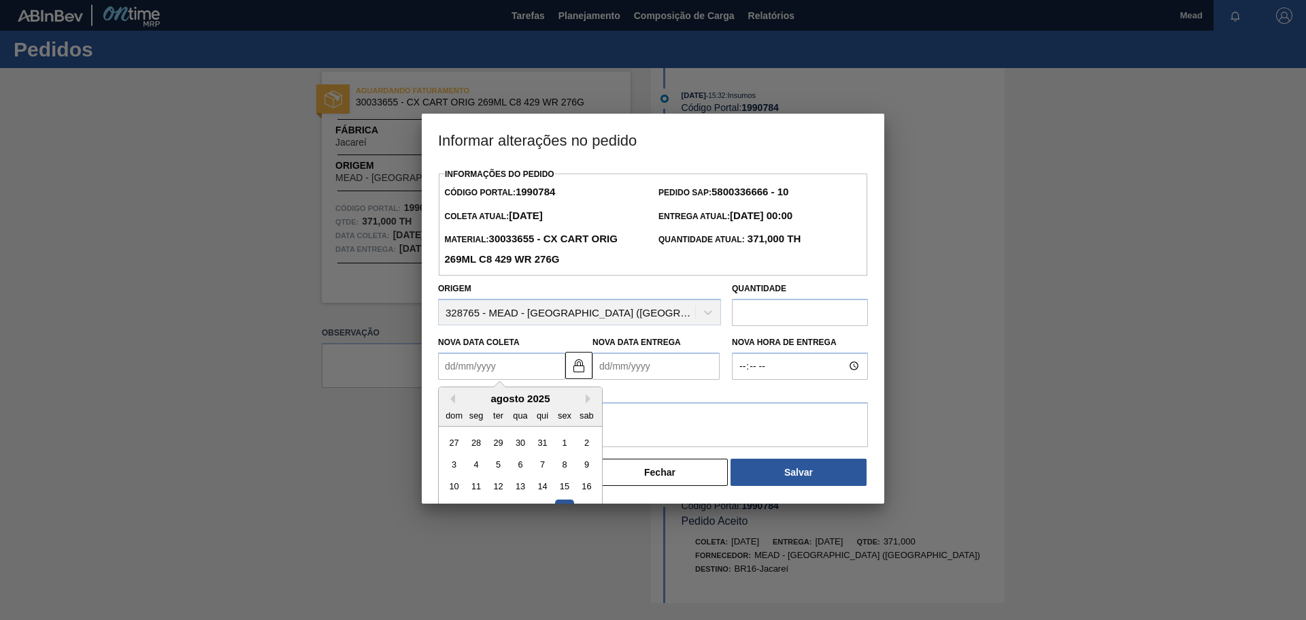
click at [532, 367] on Coleta1990784 "Nova Data Coleta" at bounding box center [501, 365] width 127 height 27
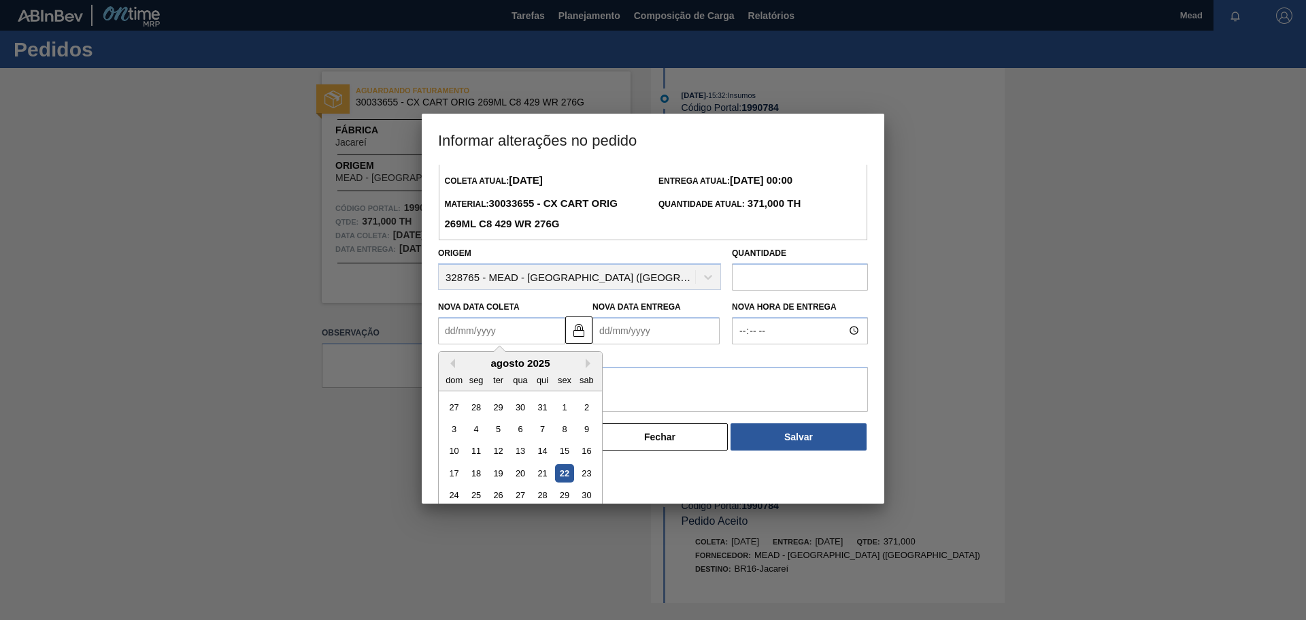
scroll to position [68, 0]
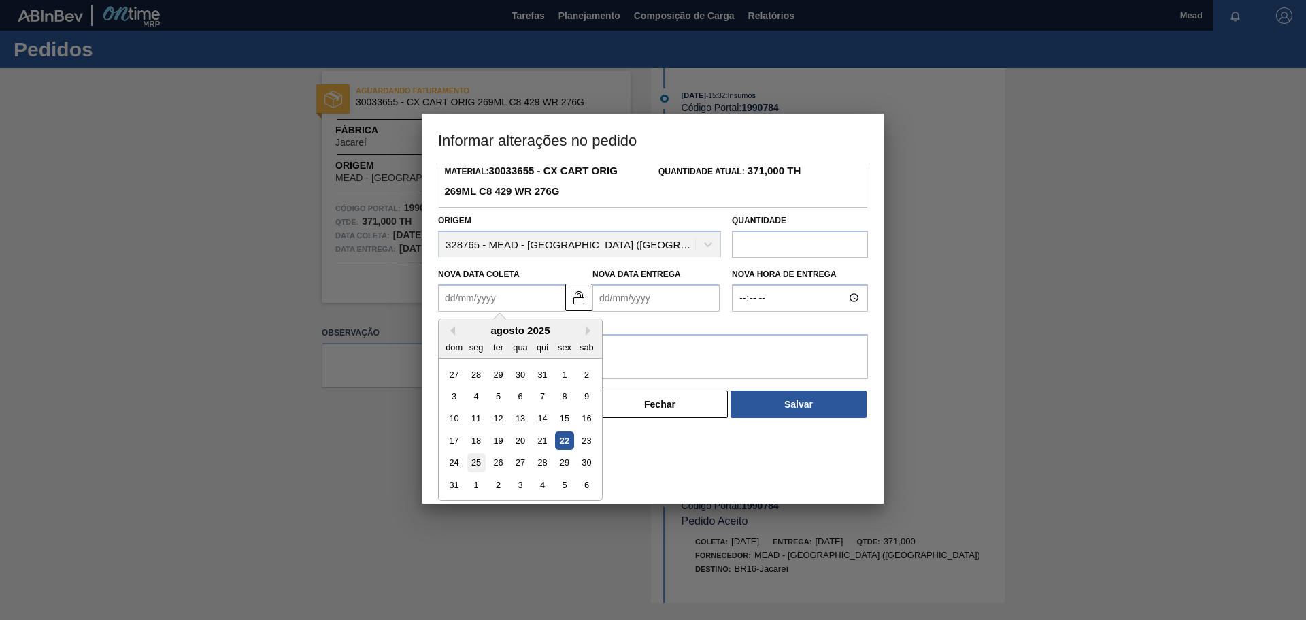
click at [476, 466] on div "25" at bounding box center [476, 462] width 18 height 18
type Coleta1990784 "[DATE]"
type Entrega1990784 "[DATE]"
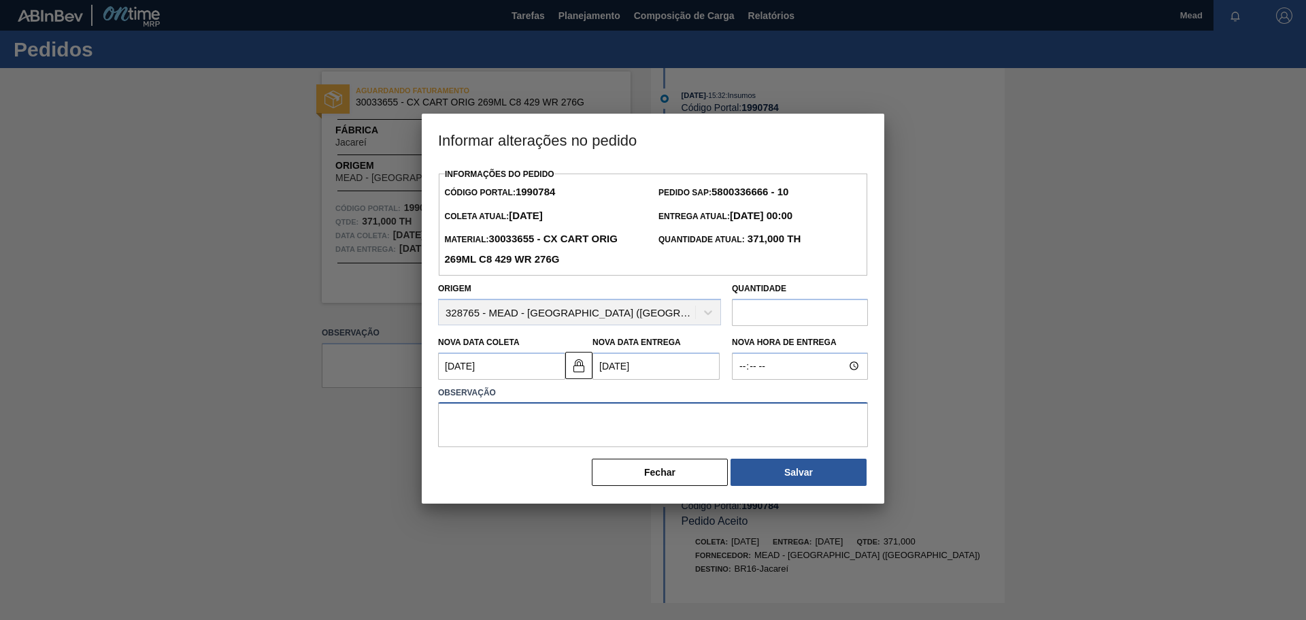
click at [501, 412] on textarea at bounding box center [653, 424] width 430 height 45
type textarea "24/8 é domingo .. AJUSTANDO DATA"
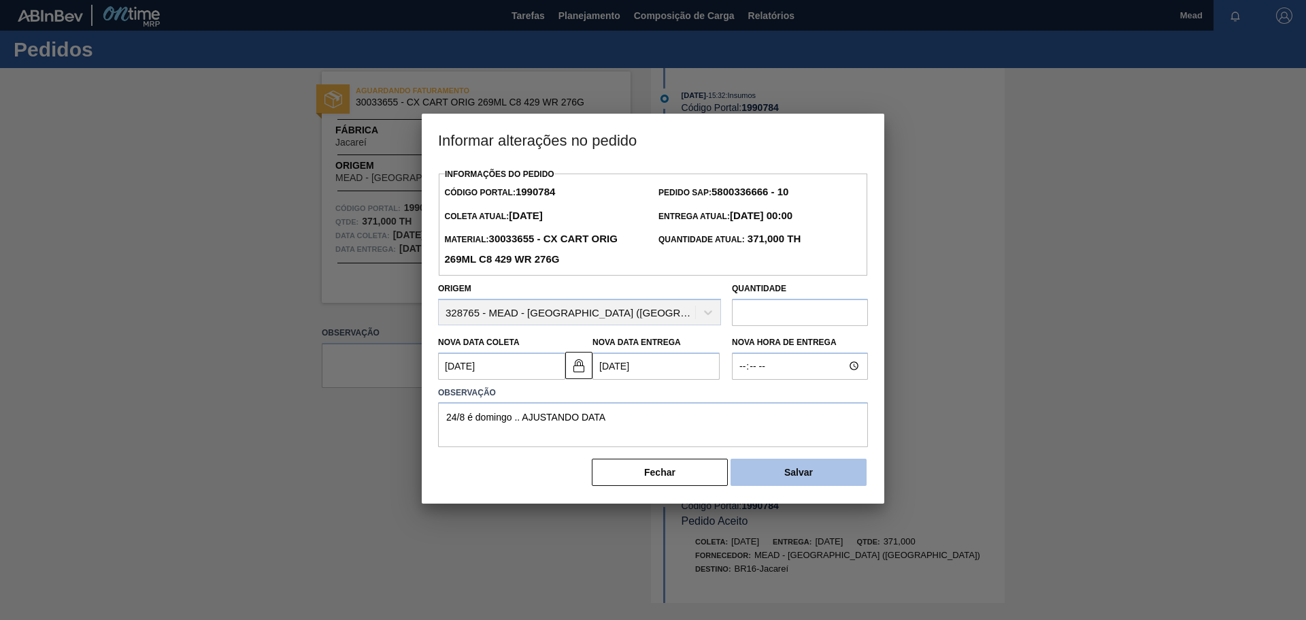
click at [762, 481] on button "Salvar" at bounding box center [798, 471] width 136 height 27
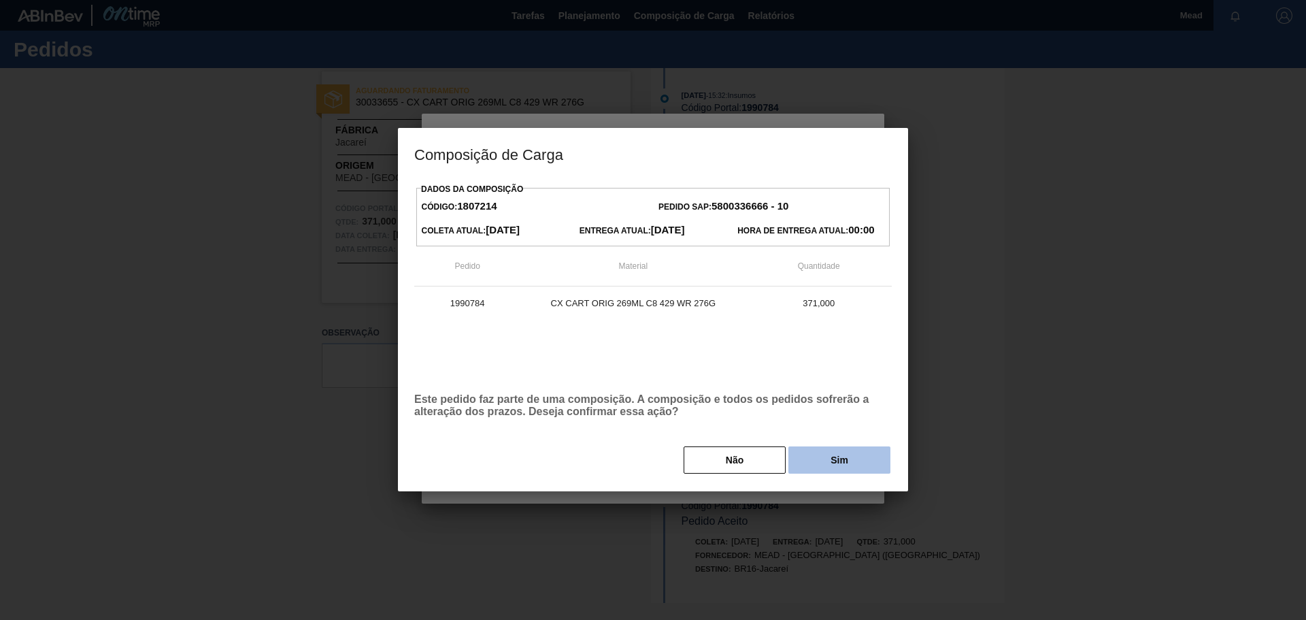
click at [829, 460] on button "Sim" at bounding box center [839, 459] width 102 height 27
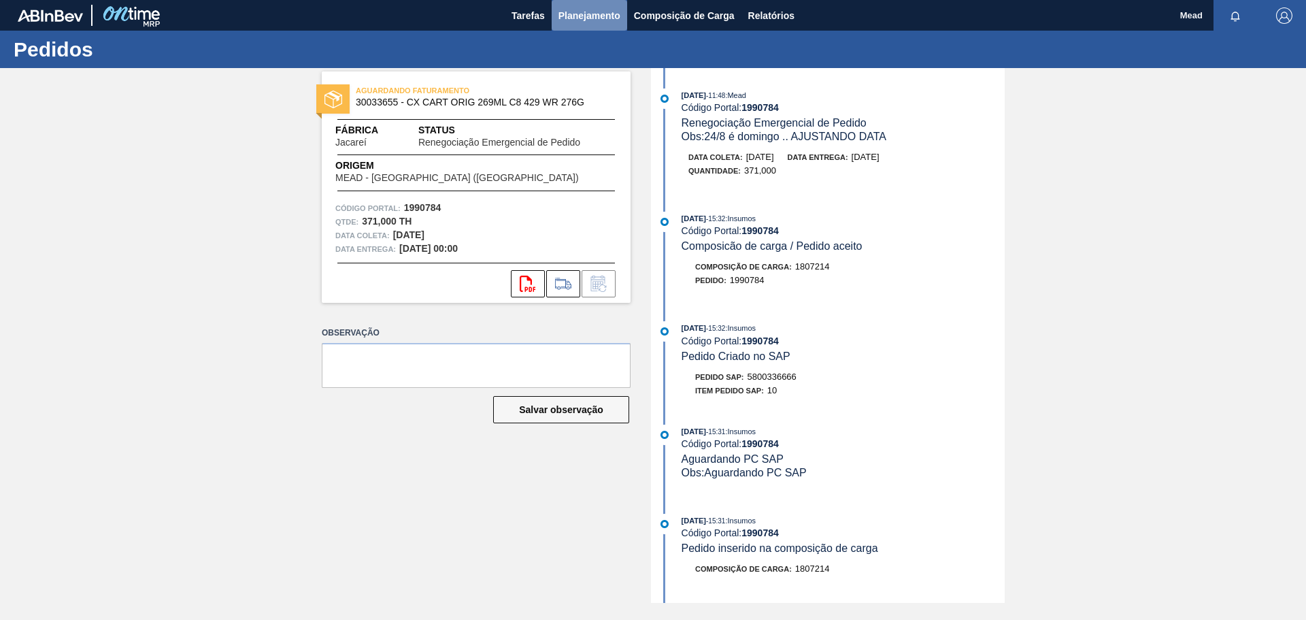
click at [590, 19] on span "Planejamento" at bounding box center [589, 15] width 62 height 16
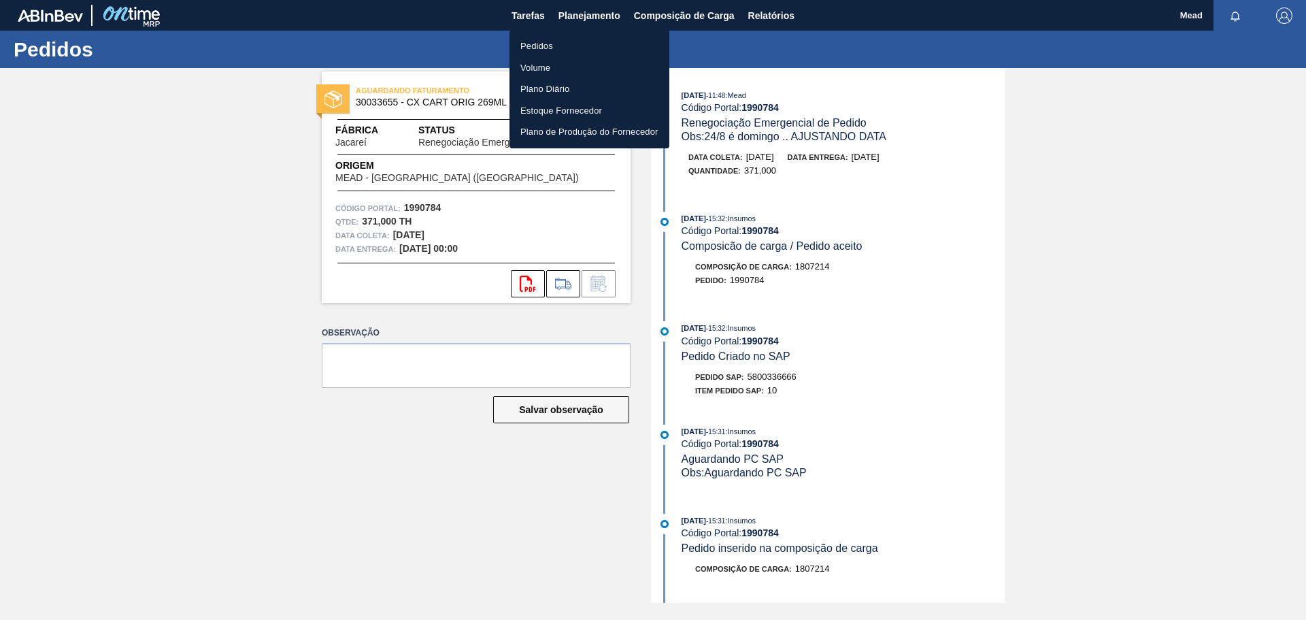
click at [543, 44] on li "Pedidos" at bounding box center [589, 46] width 160 height 22
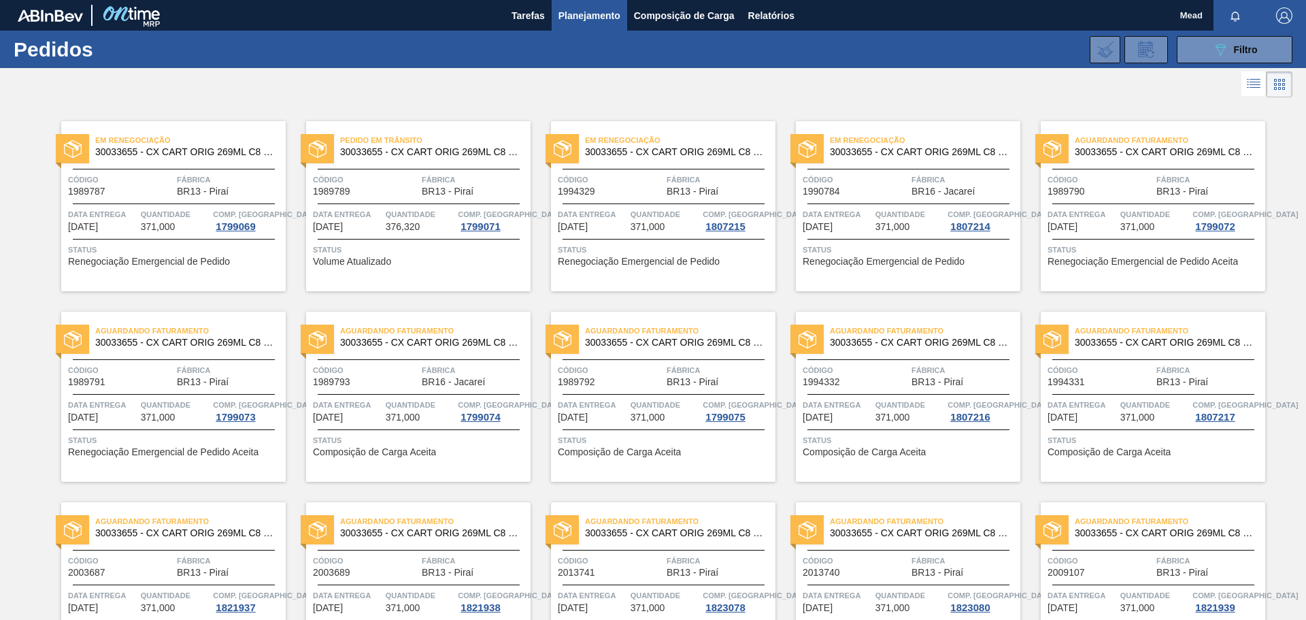
click at [1113, 240] on div "Aguardando Faturamento 30033655 - CX CART ORIG 269ML C8 429 WR 276G Código 1989…" at bounding box center [1153, 206] width 224 height 170
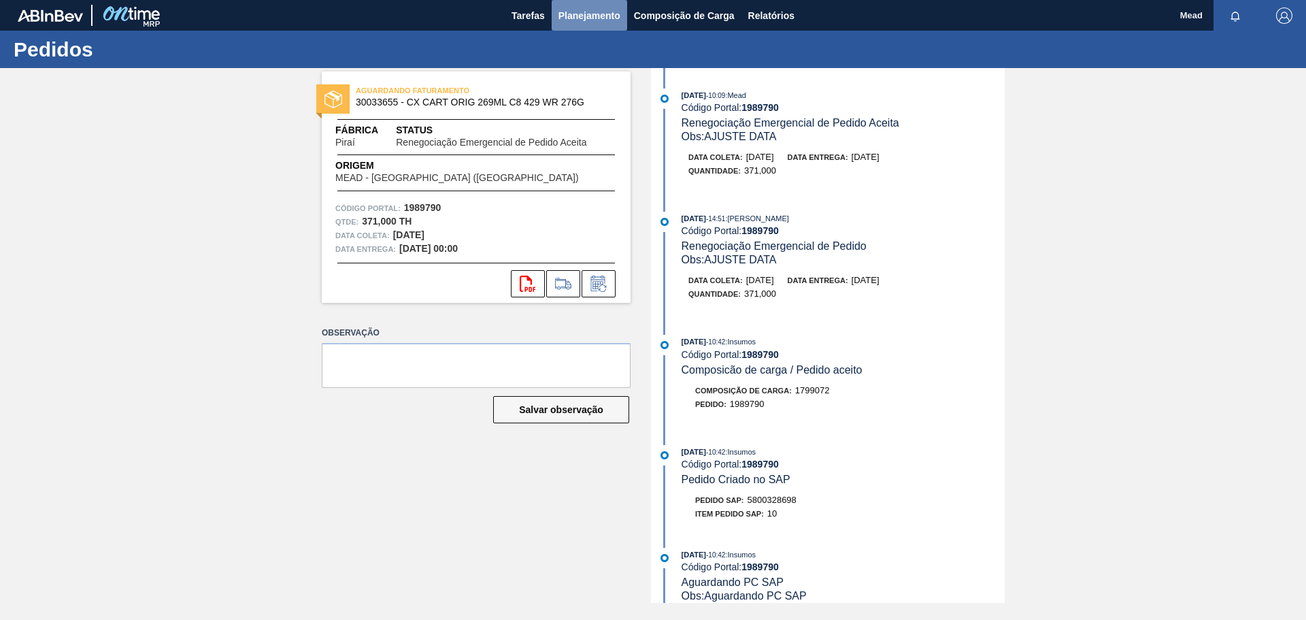
click at [587, 18] on span "Planejamento" at bounding box center [589, 15] width 62 height 16
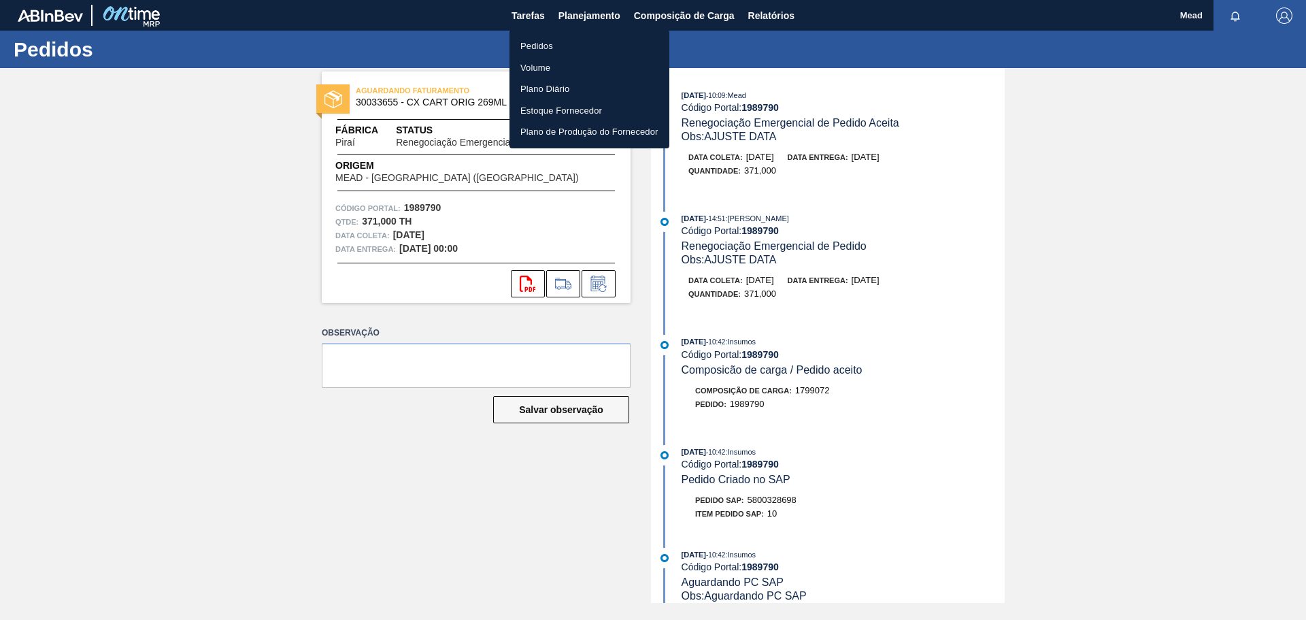
click at [538, 46] on li "Pedidos" at bounding box center [589, 46] width 160 height 22
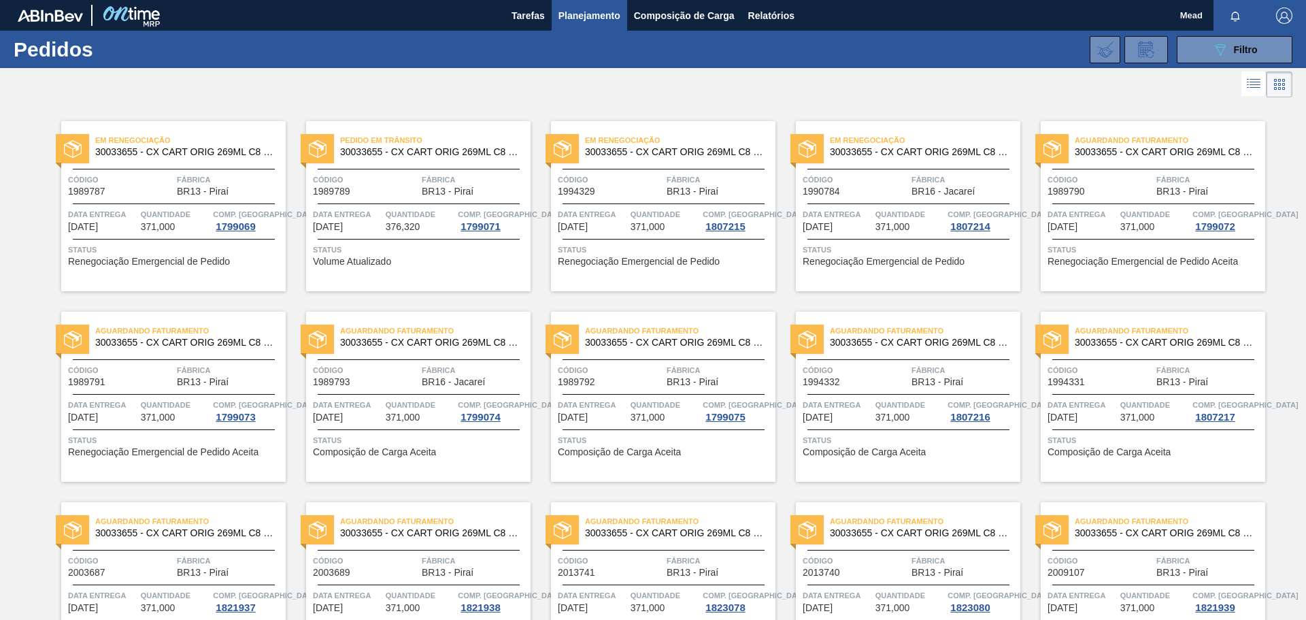
click at [1082, 205] on div "Aguardando Faturamento 30033655 - CX CART ORIG 269ML C8 429 WR 276G Código 1989…" at bounding box center [1153, 206] width 224 height 170
click at [190, 430] on div at bounding box center [174, 429] width 202 height 1
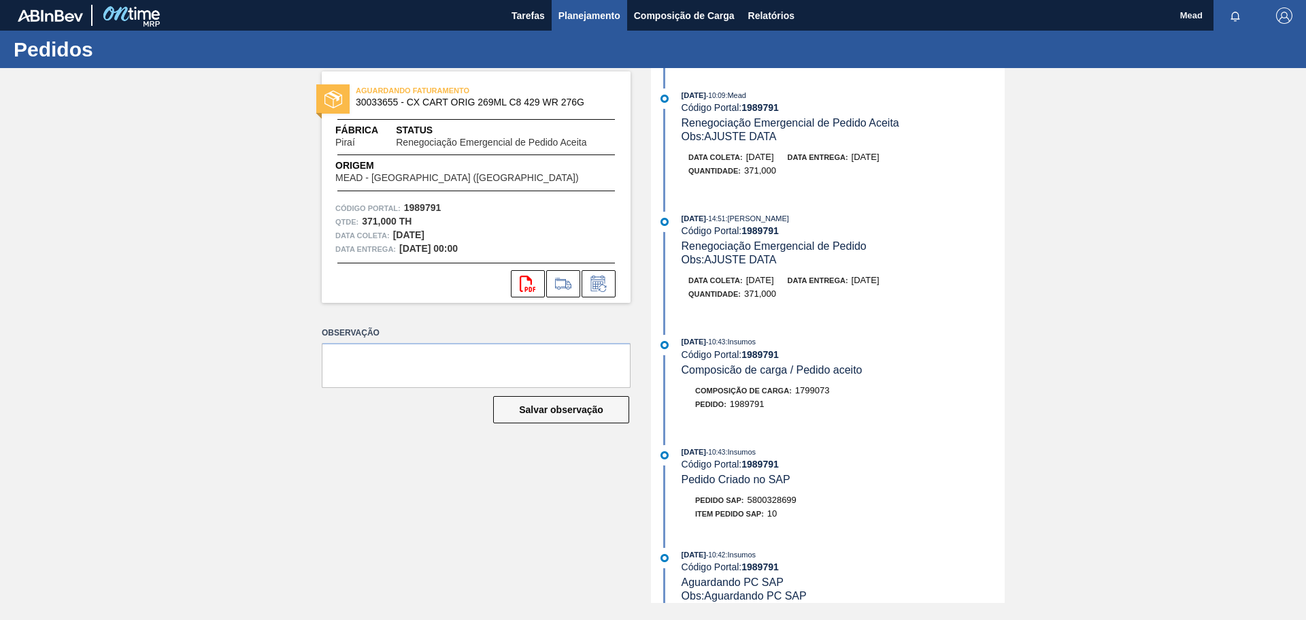
click at [598, 19] on span "Planejamento" at bounding box center [589, 15] width 62 height 16
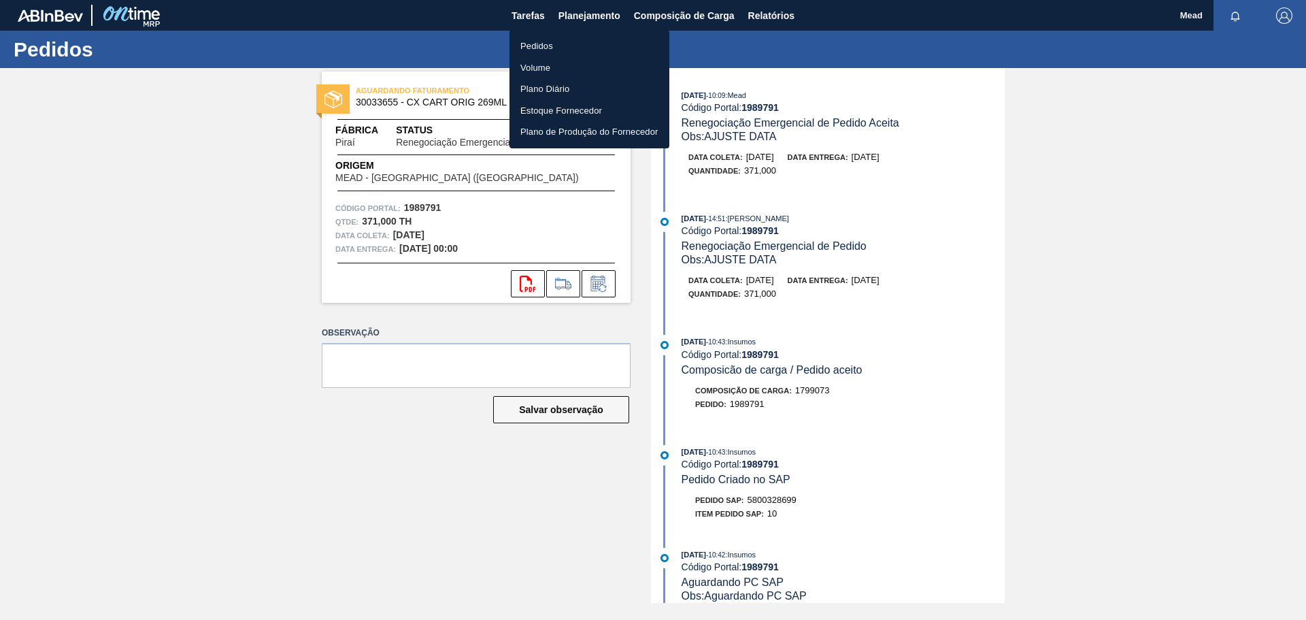
click at [534, 46] on li "Pedidos" at bounding box center [589, 46] width 160 height 22
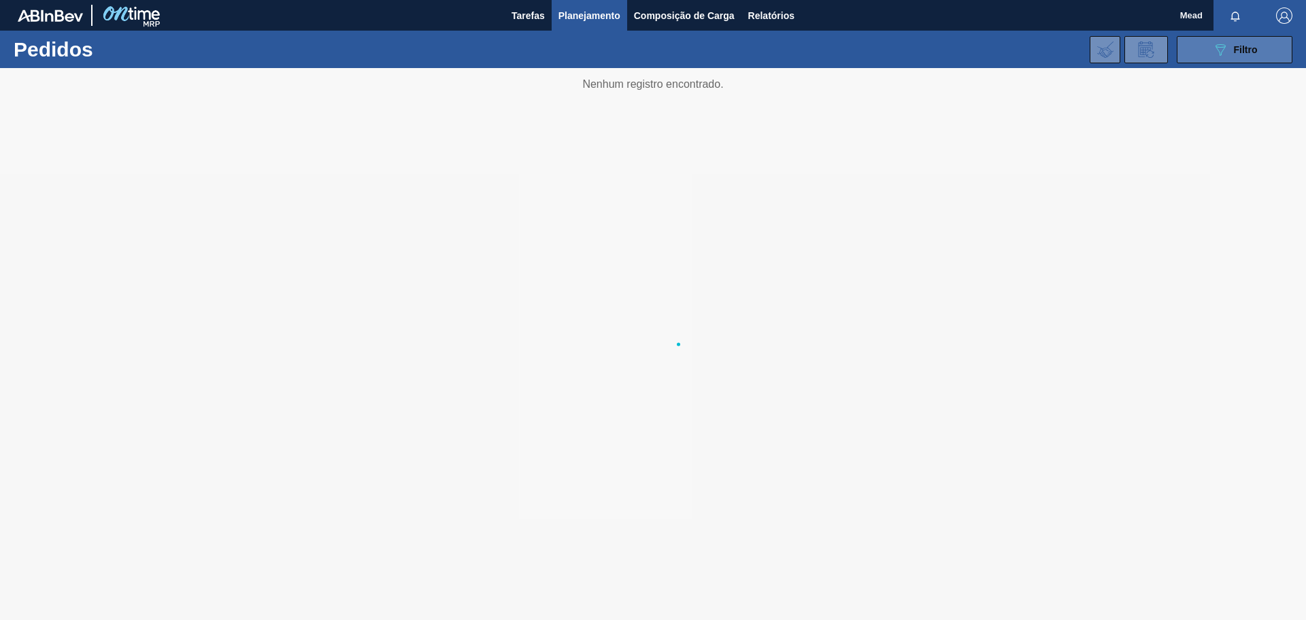
click at [1233, 58] on button "089F7B8B-B2A5-4AFE-B5C0-19BA573D28AC Filtro" at bounding box center [1235, 49] width 116 height 27
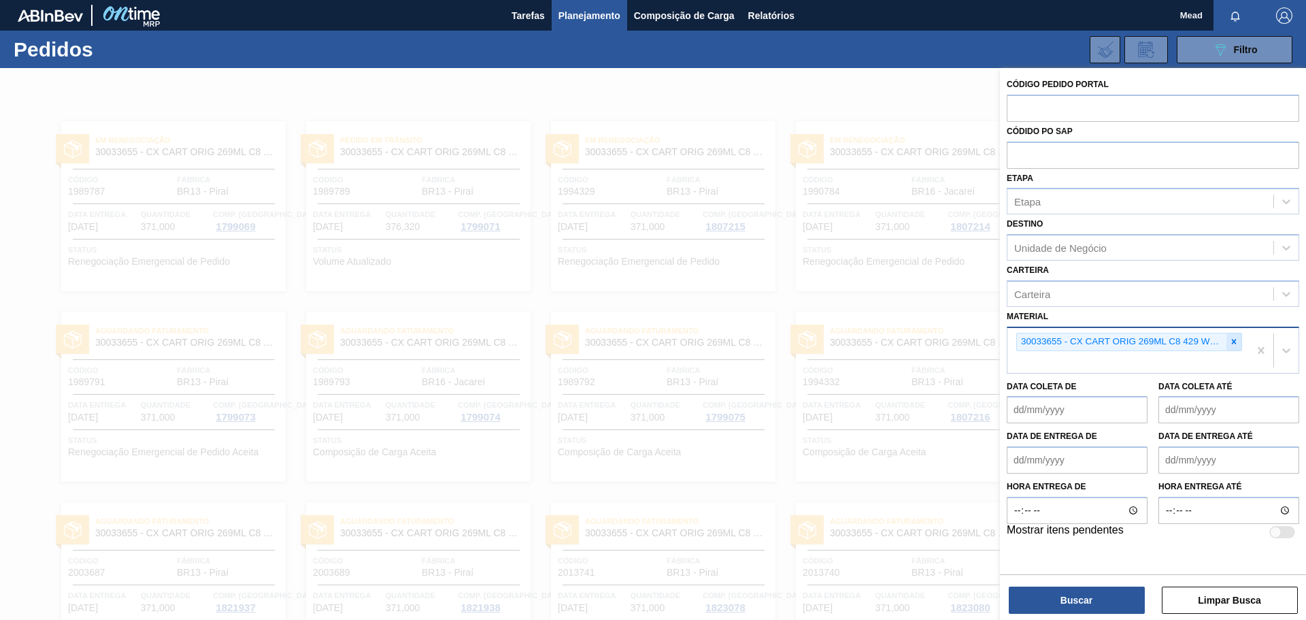
click at [1233, 343] on icon at bounding box center [1234, 341] width 5 height 5
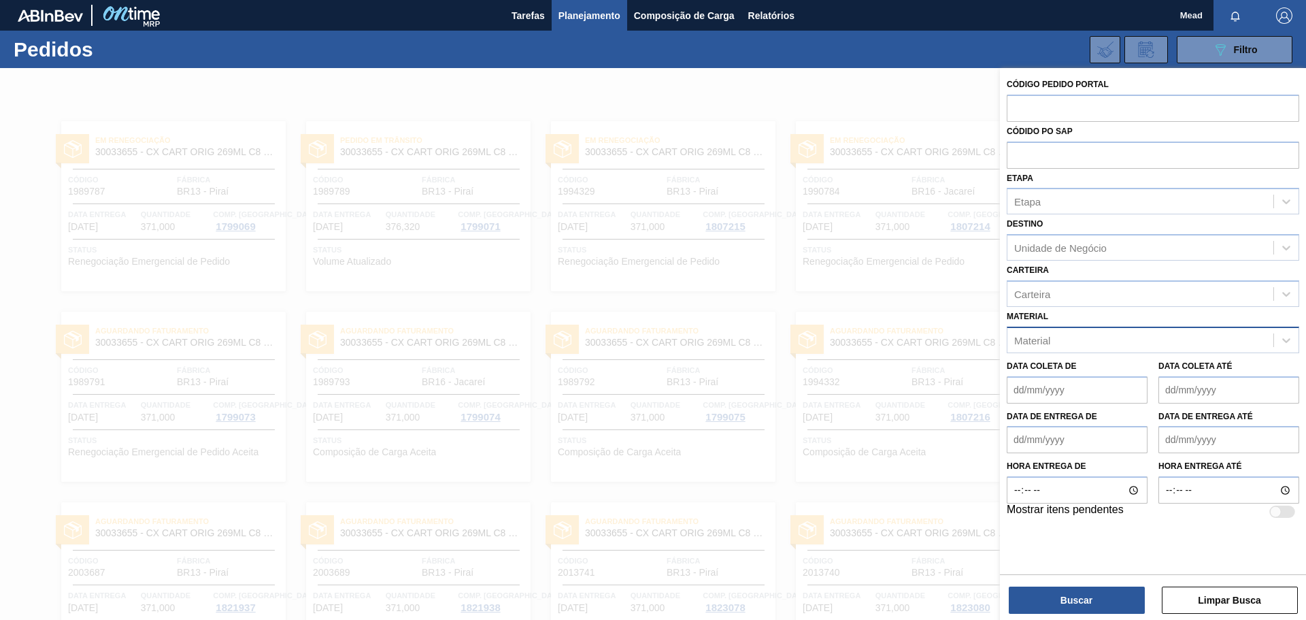
click at [818, 168] on div at bounding box center [653, 378] width 1306 height 620
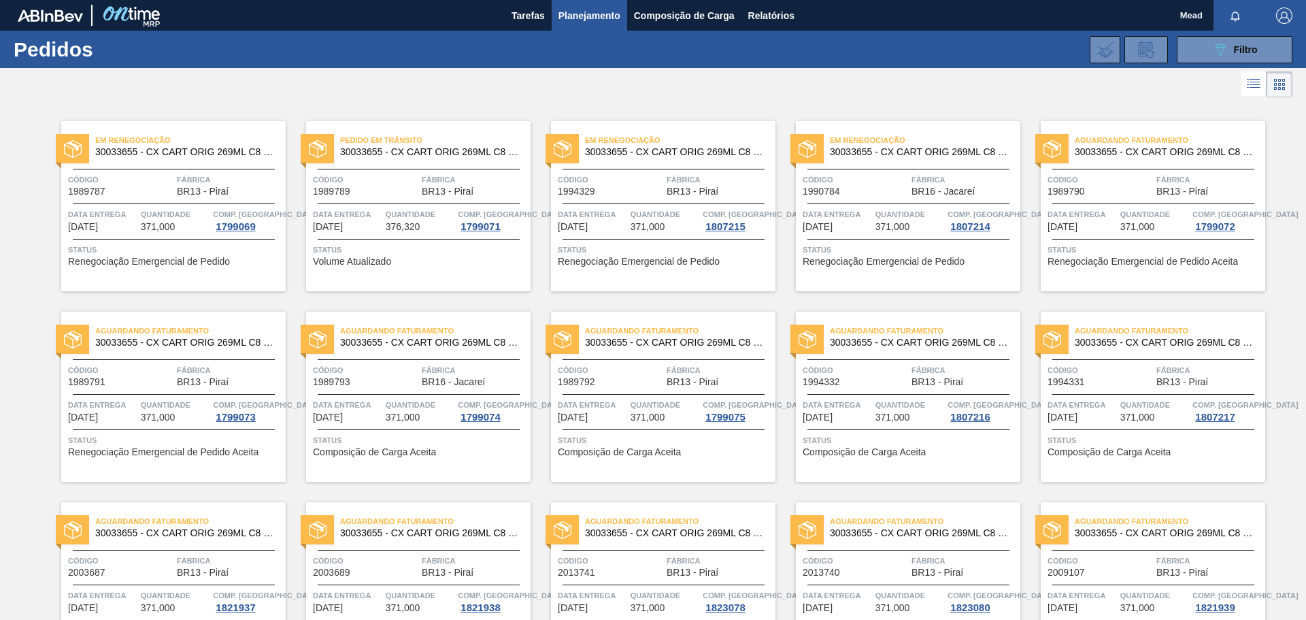
click at [645, 401] on span "Quantidade" at bounding box center [665, 405] width 69 height 14
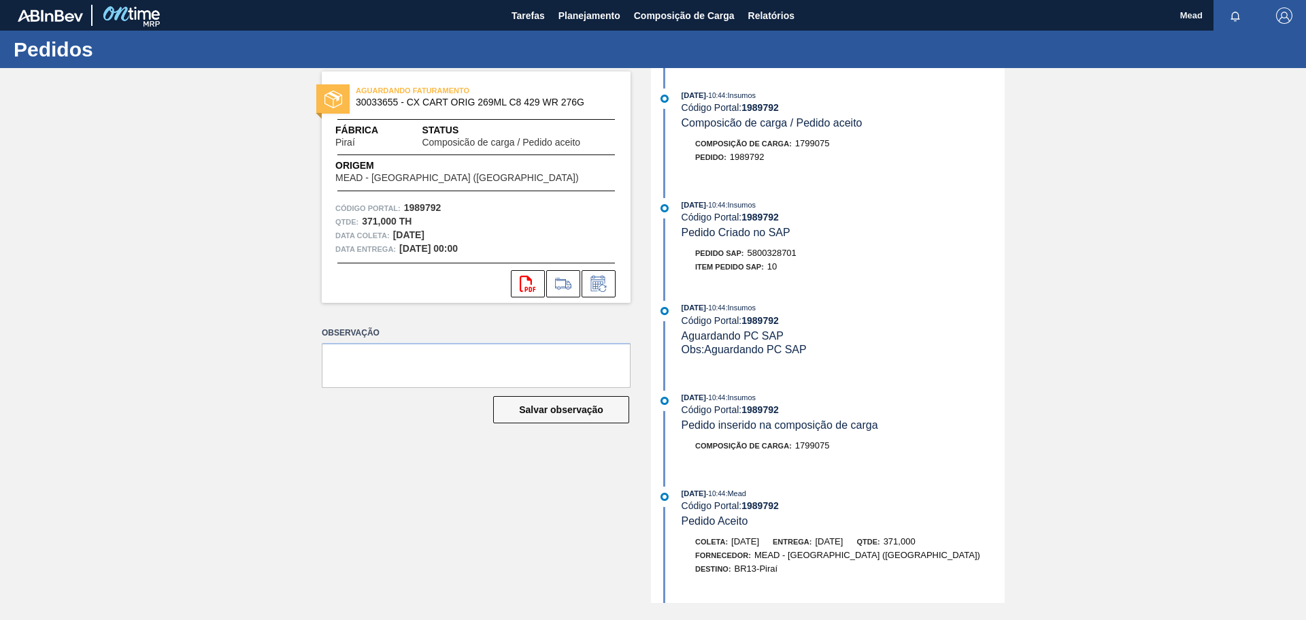
click at [862, 326] on div "[DATE] 10:44 : Insumos Código Portal: 1989792 Aguardando PC SAP Obs: Aguardando…" at bounding box center [843, 328] width 323 height 55
click at [602, 10] on span "Planejamento" at bounding box center [589, 15] width 62 height 16
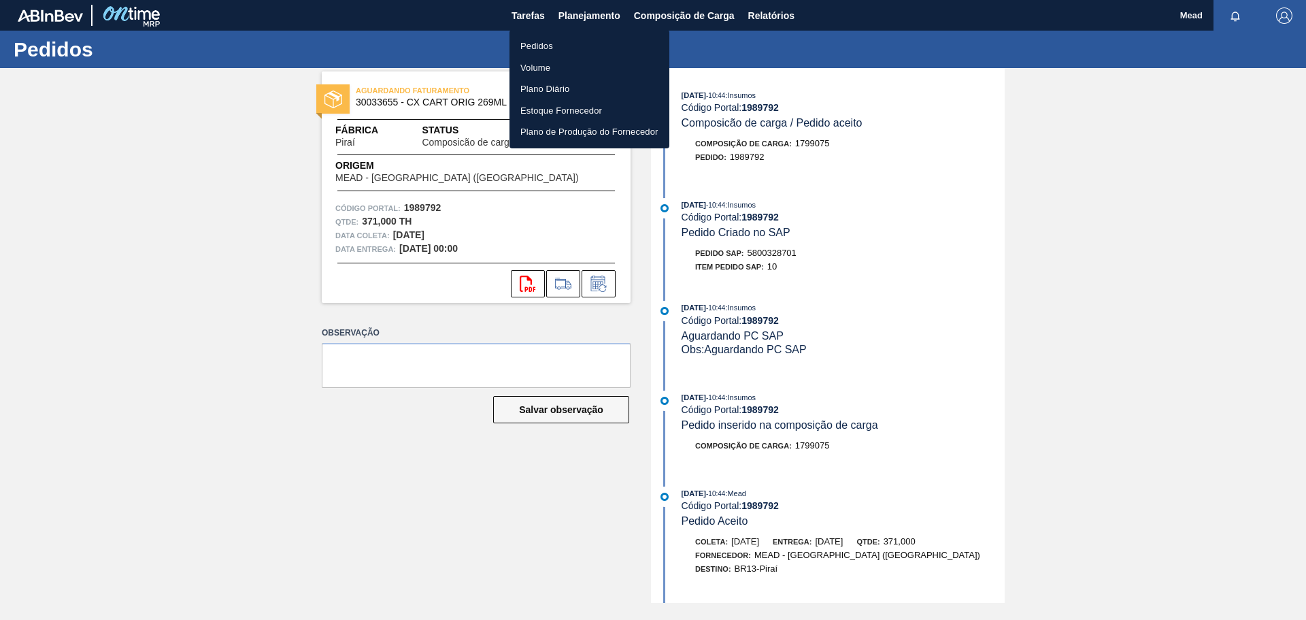
click at [535, 47] on li "Pedidos" at bounding box center [589, 46] width 160 height 22
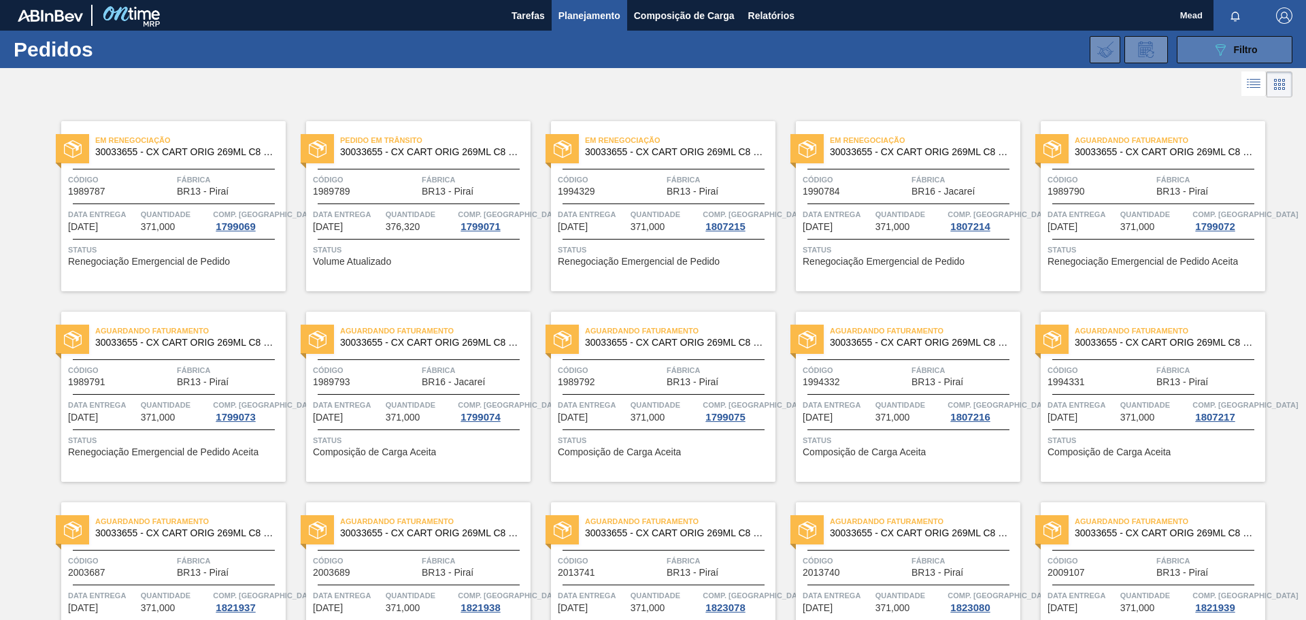
click at [1199, 58] on button "089F7B8B-B2A5-4AFE-B5C0-19BA573D28AC Filtro" at bounding box center [1235, 49] width 116 height 27
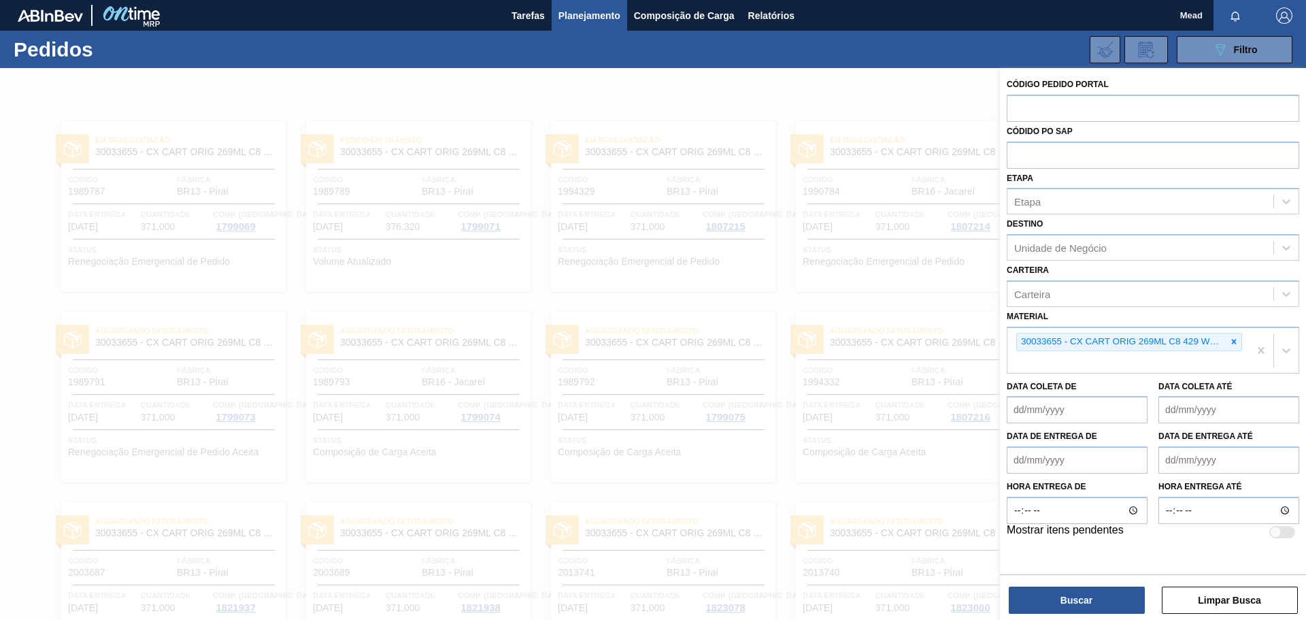
click at [828, 195] on div at bounding box center [653, 378] width 1306 height 620
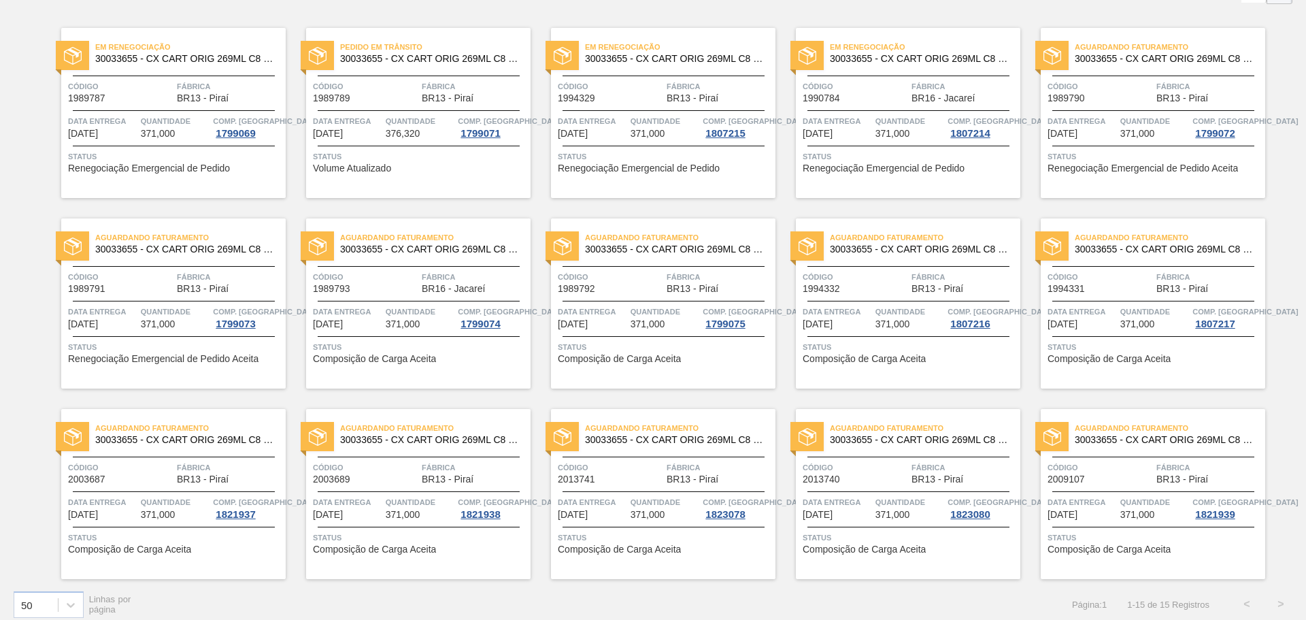
scroll to position [103, 0]
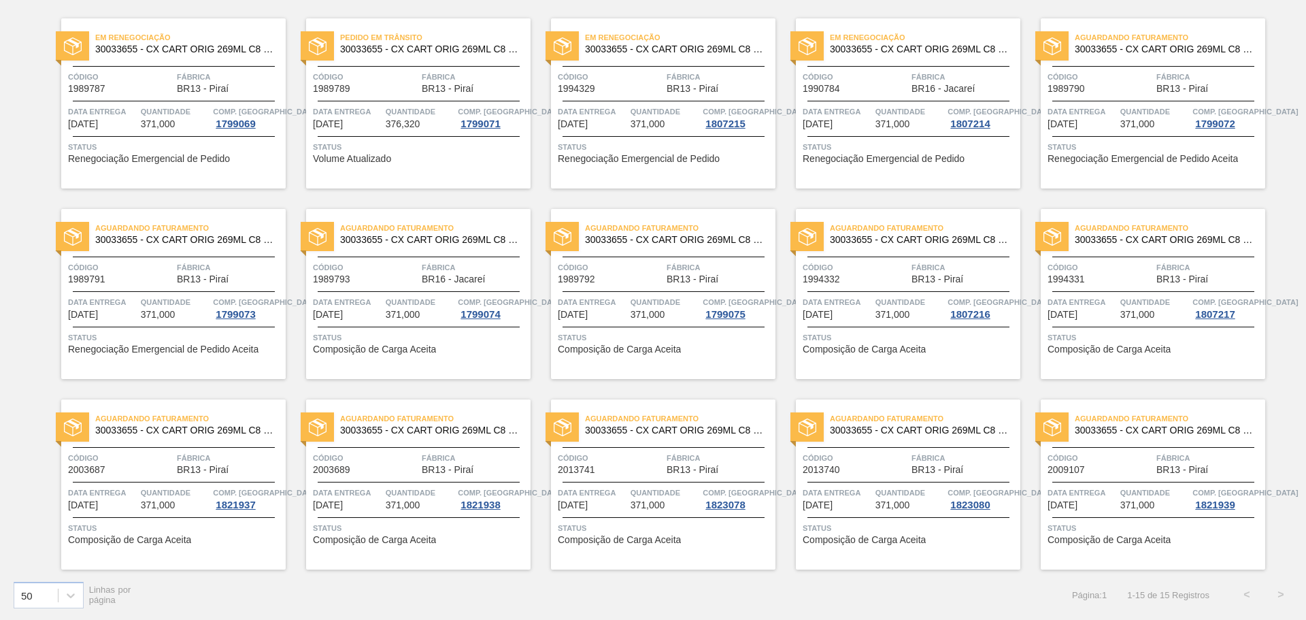
click at [436, 306] on span "Quantidade" at bounding box center [420, 302] width 69 height 14
